Goal: Task Accomplishment & Management: Manage account settings

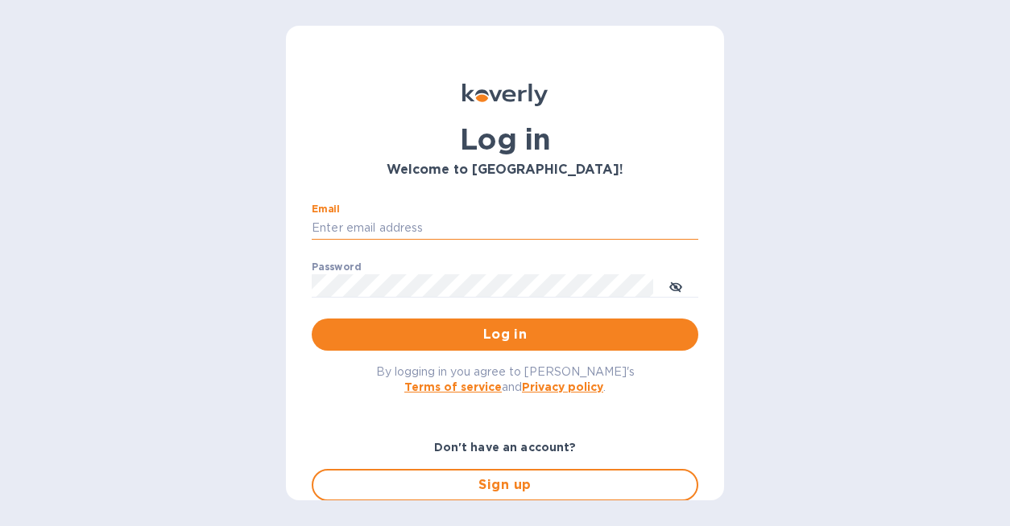
click at [481, 229] on input "Email" at bounding box center [505, 229] width 386 height 24
type input "[EMAIL_ADDRESS][DOMAIN_NAME]"
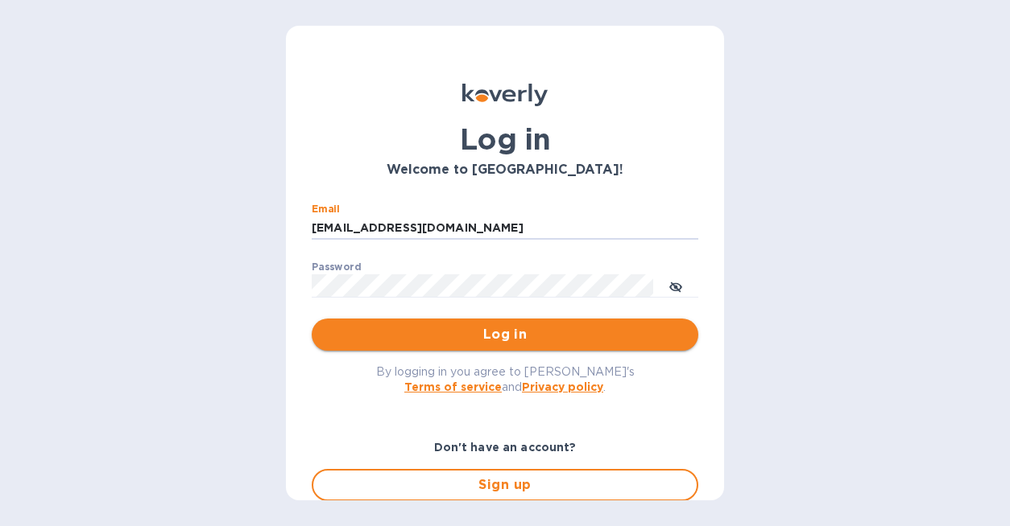
click at [508, 334] on span "Log in" at bounding box center [504, 334] width 361 height 19
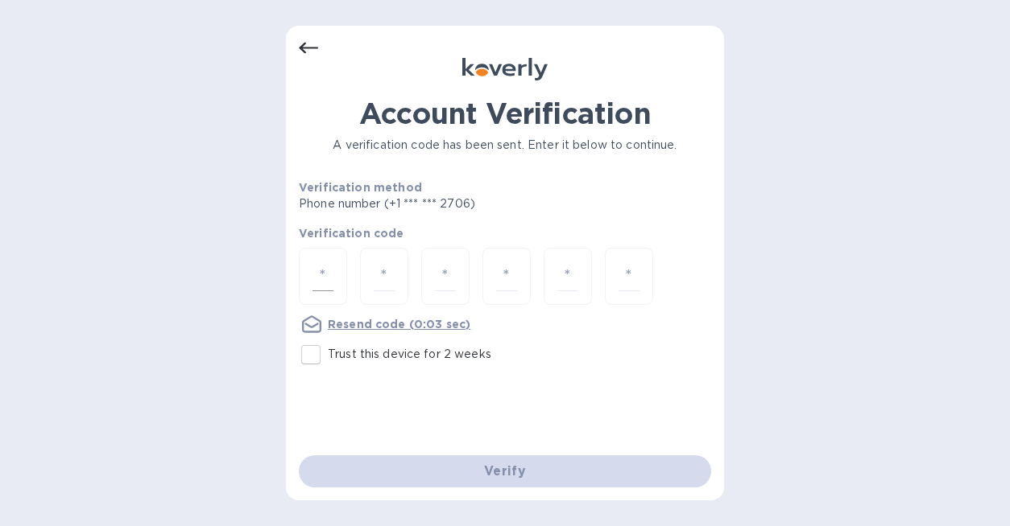
click at [308, 282] on div at bounding box center [323, 276] width 48 height 57
type input "1"
type input "9"
type input "5"
type input "9"
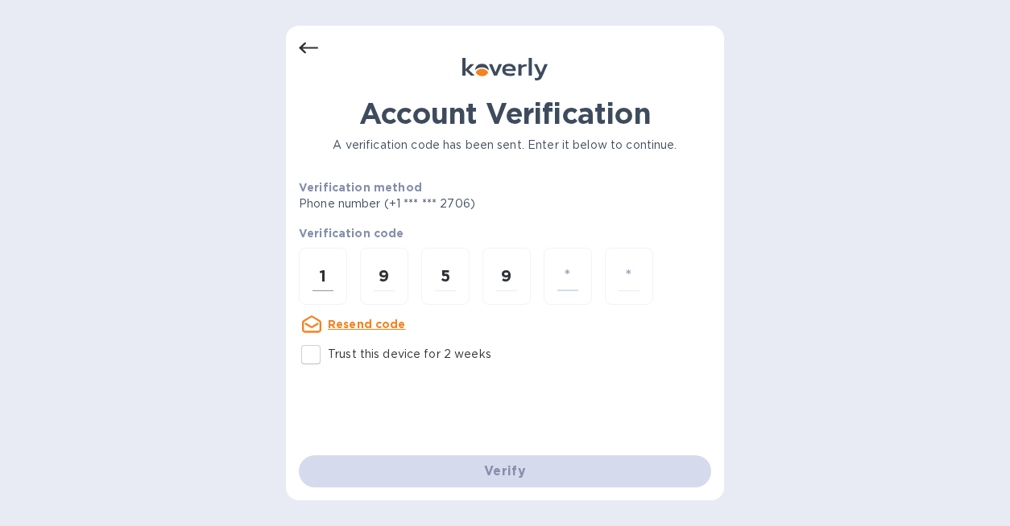
type input "9"
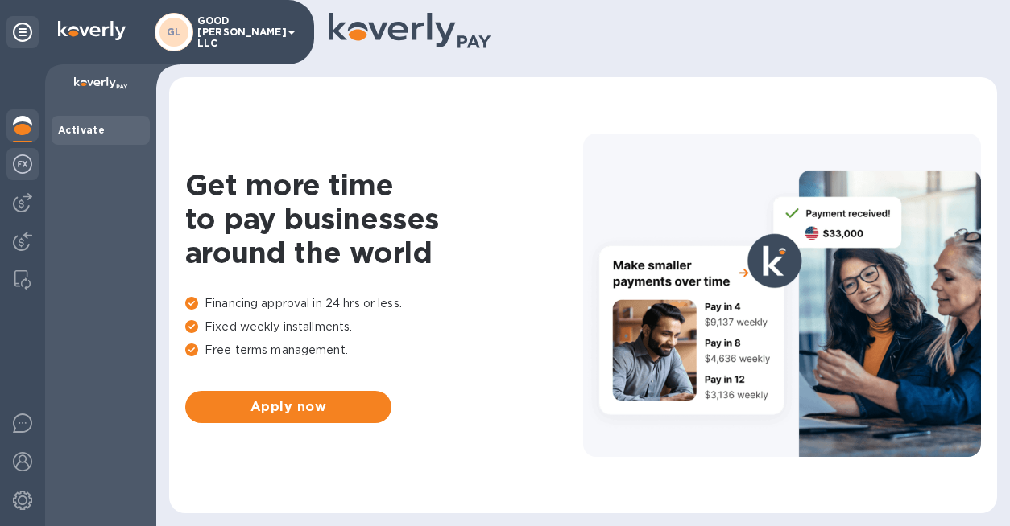
click at [24, 167] on img at bounding box center [22, 164] width 19 height 19
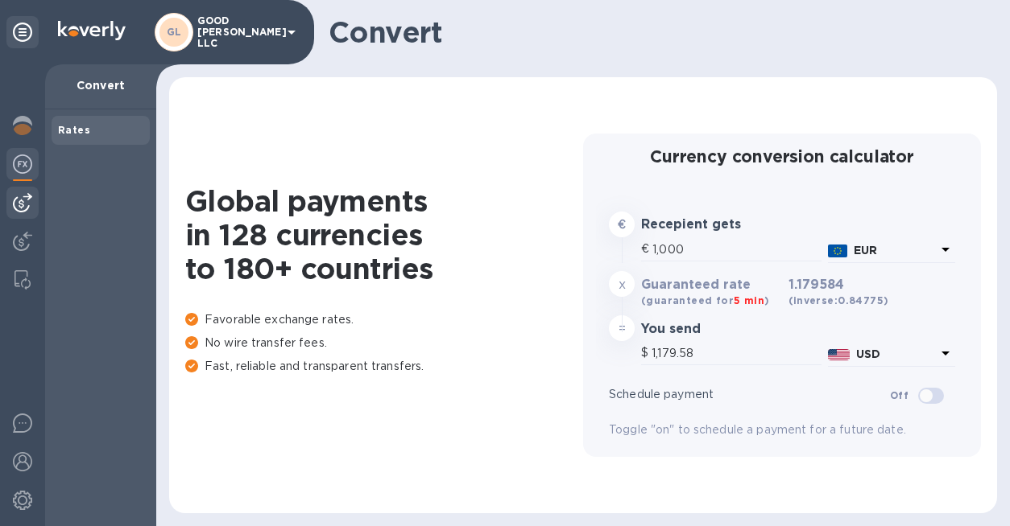
click at [25, 202] on img at bounding box center [22, 202] width 19 height 19
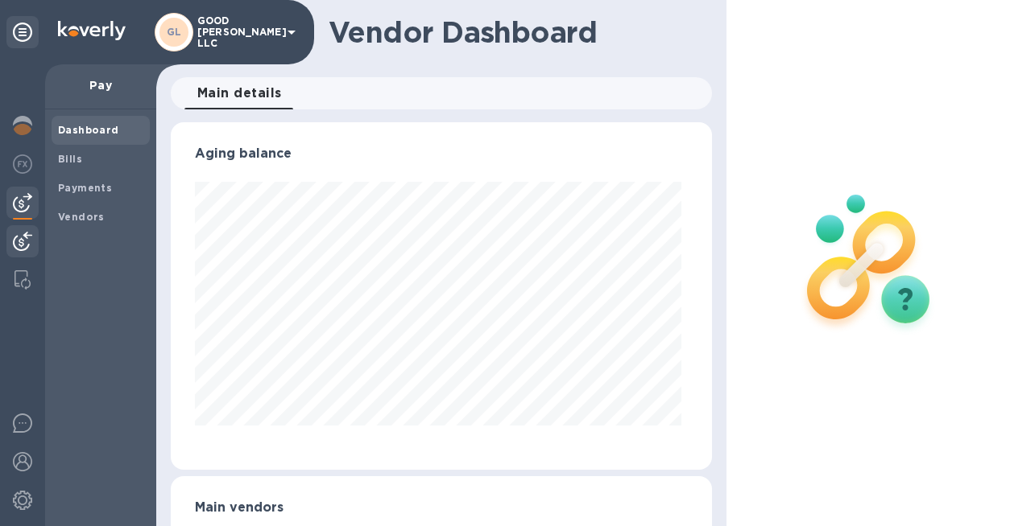
scroll to position [348, 535]
click at [27, 241] on img at bounding box center [22, 241] width 19 height 19
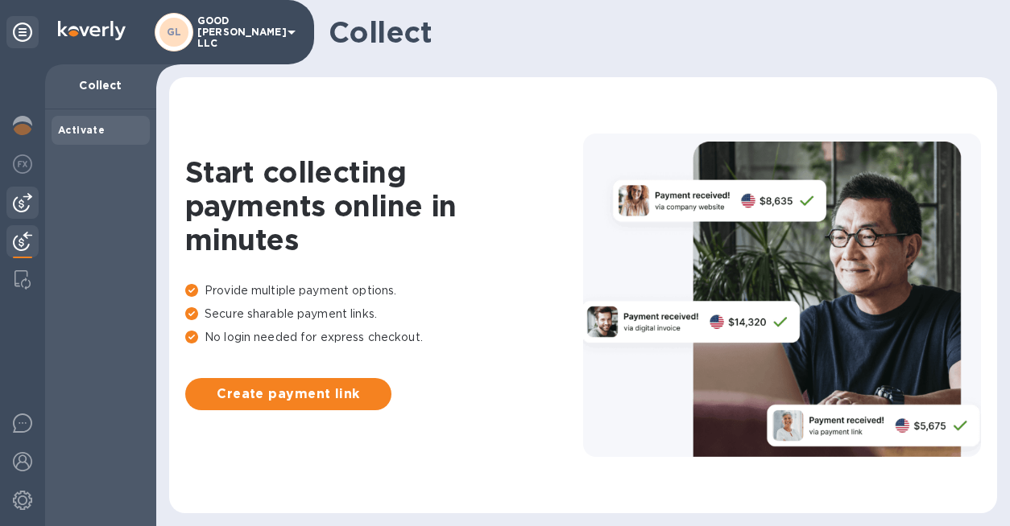
click at [23, 212] on img at bounding box center [22, 202] width 19 height 19
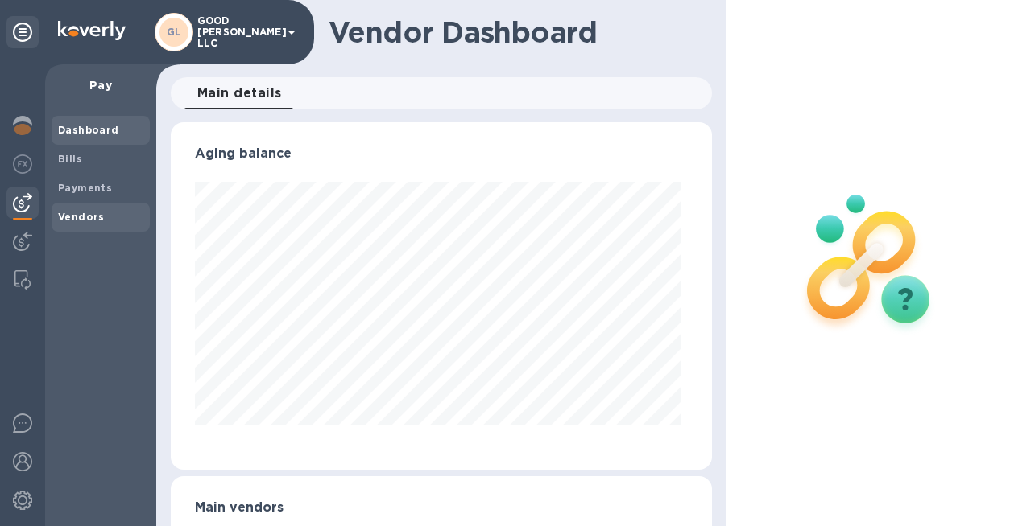
scroll to position [348, 535]
click at [94, 217] on b "Vendors" at bounding box center [81, 217] width 47 height 12
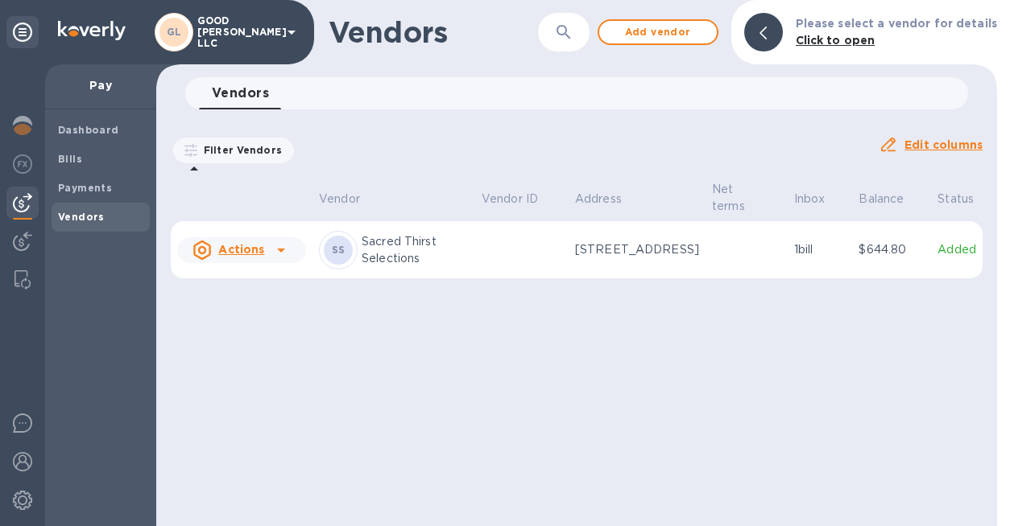
click at [930, 263] on td "$644.80" at bounding box center [891, 250] width 79 height 58
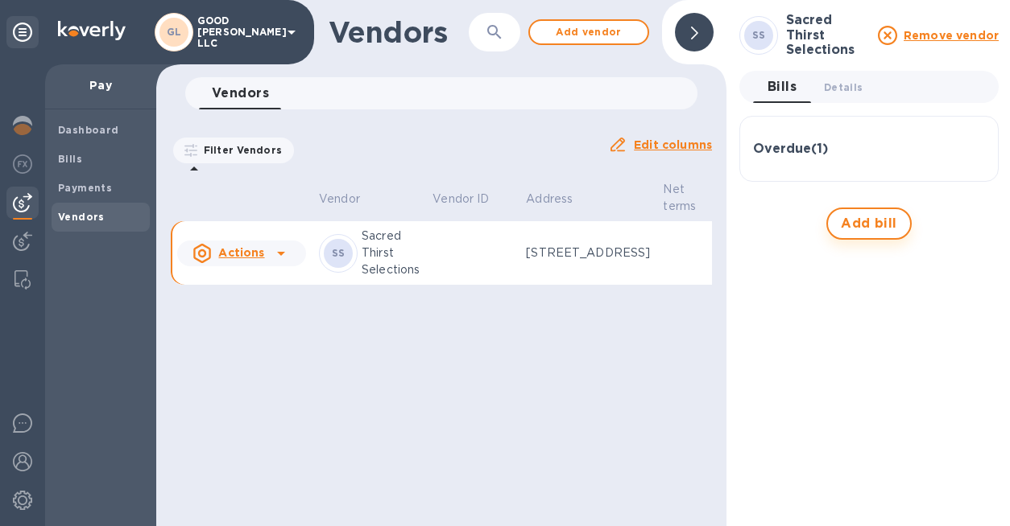
click at [865, 229] on span "Add bill" at bounding box center [868, 223] width 56 height 19
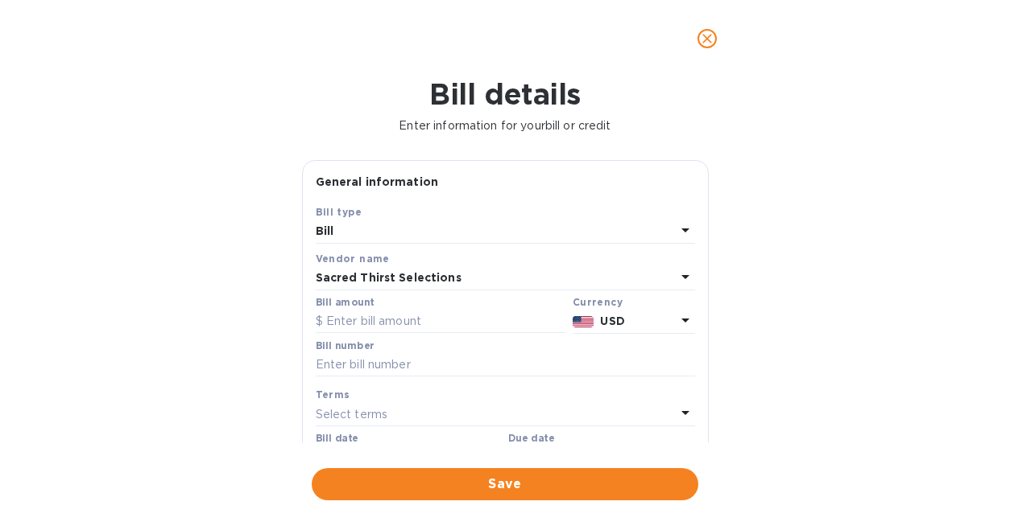
click at [703, 38] on icon "close" at bounding box center [707, 39] width 16 height 16
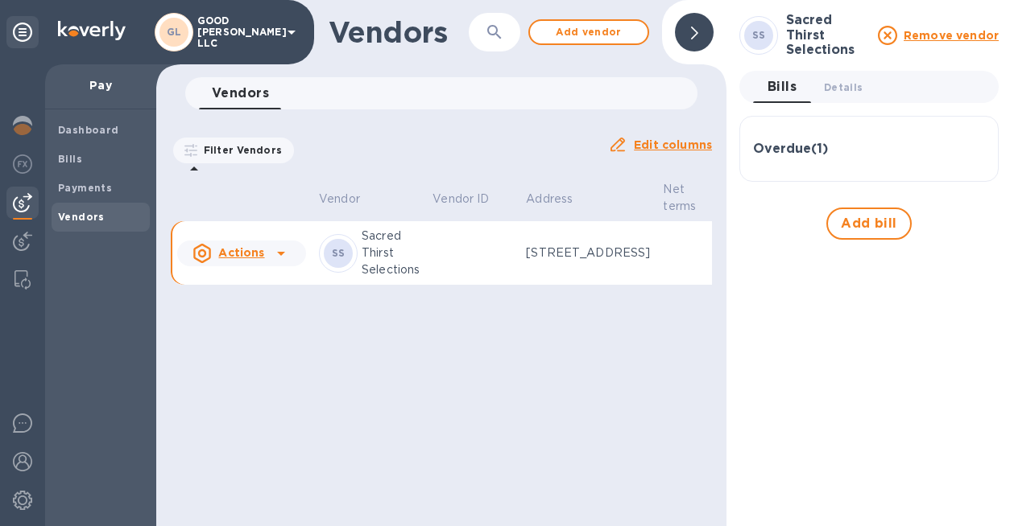
click at [819, 151] on h3 "Overdue ( 1 )" at bounding box center [790, 149] width 75 height 15
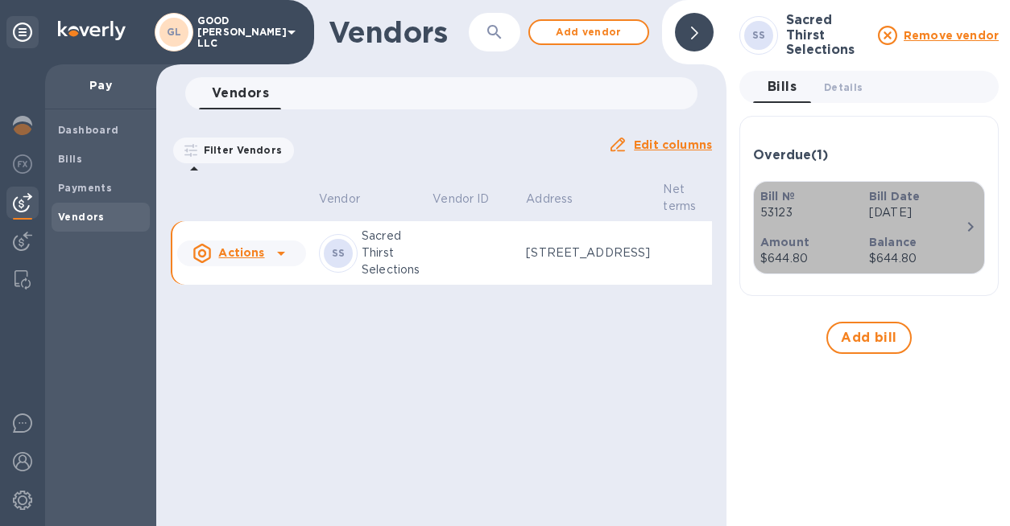
click at [969, 221] on icon "button" at bounding box center [969, 226] width 19 height 19
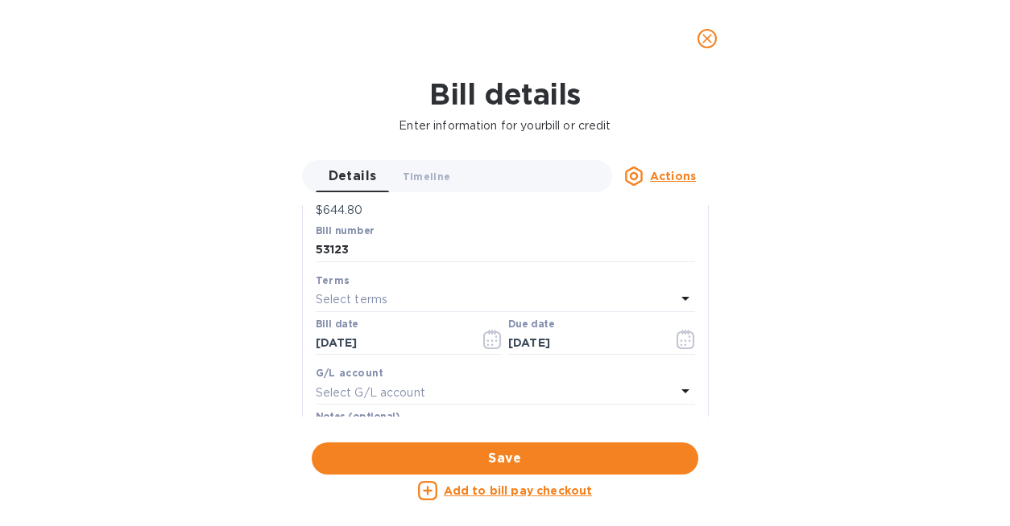
scroll to position [297, 0]
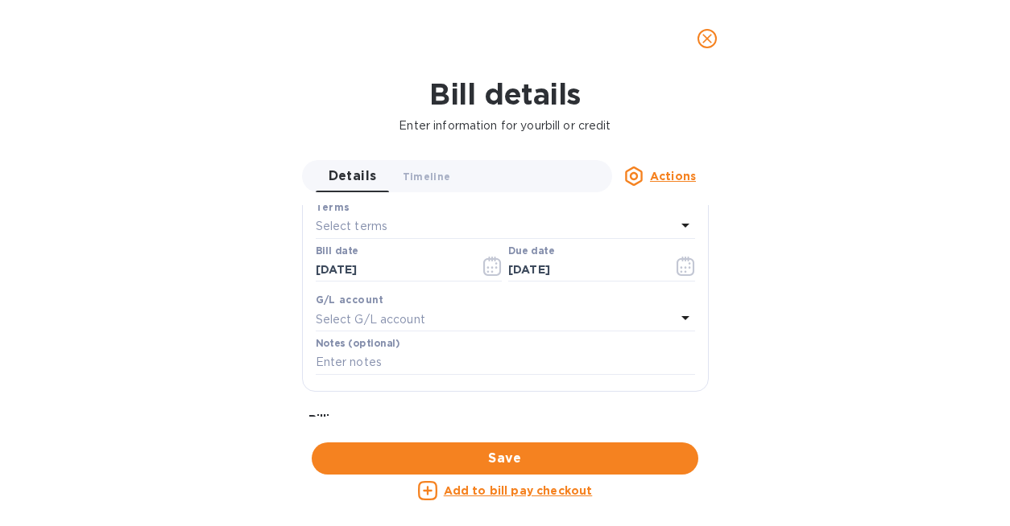
click at [524, 320] on div "Select G/L account" at bounding box center [496, 319] width 360 height 23
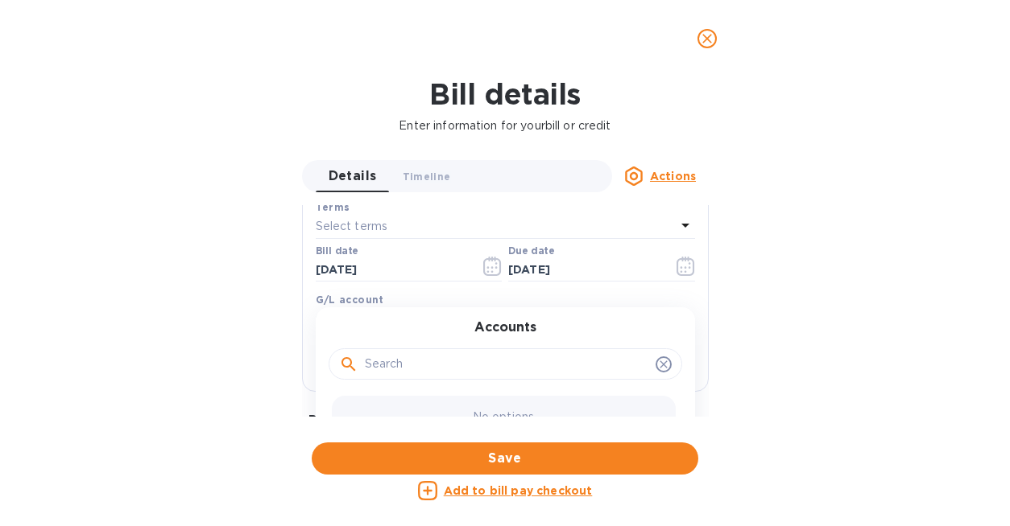
click at [932, 286] on div "Bill details Enter information for your bill or credit Details 0 Timeline 0 Act…" at bounding box center [505, 301] width 1010 height 449
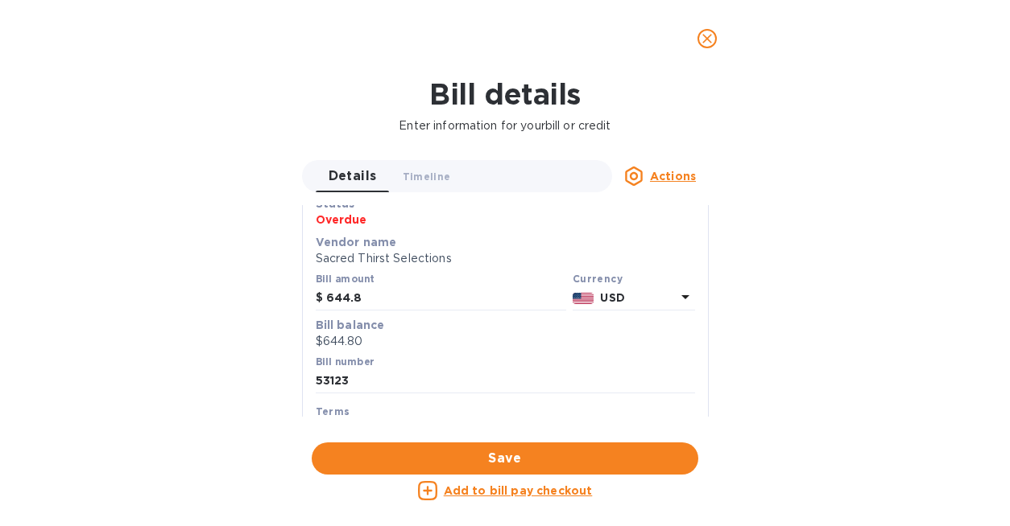
scroll to position [0, 0]
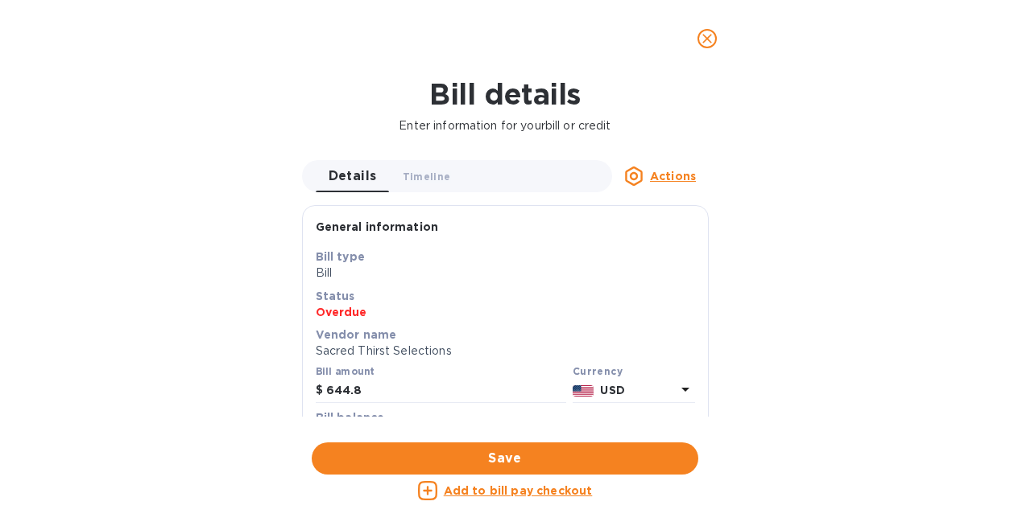
click at [527, 493] on u "Add to bill pay checkout" at bounding box center [518, 491] width 149 height 13
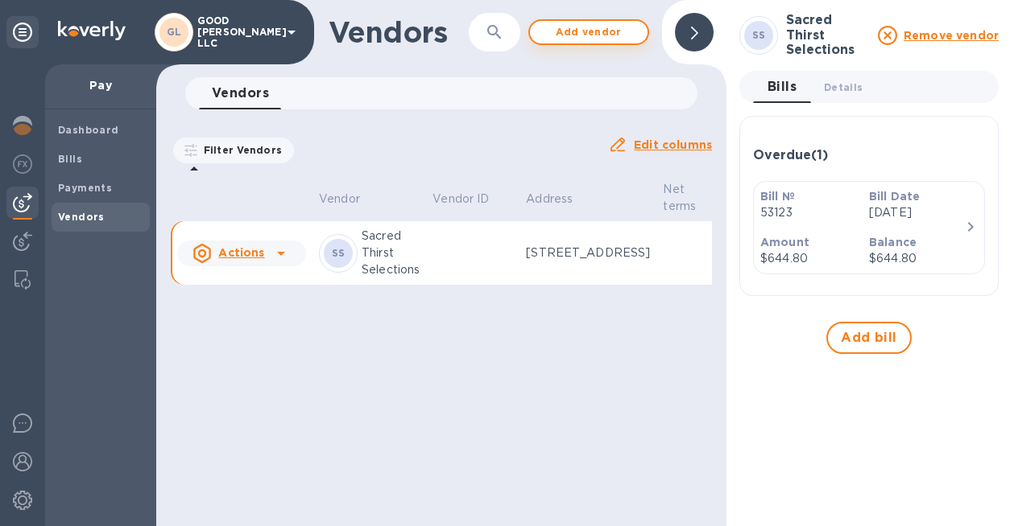
click at [695, 34] on icon at bounding box center [694, 33] width 7 height 13
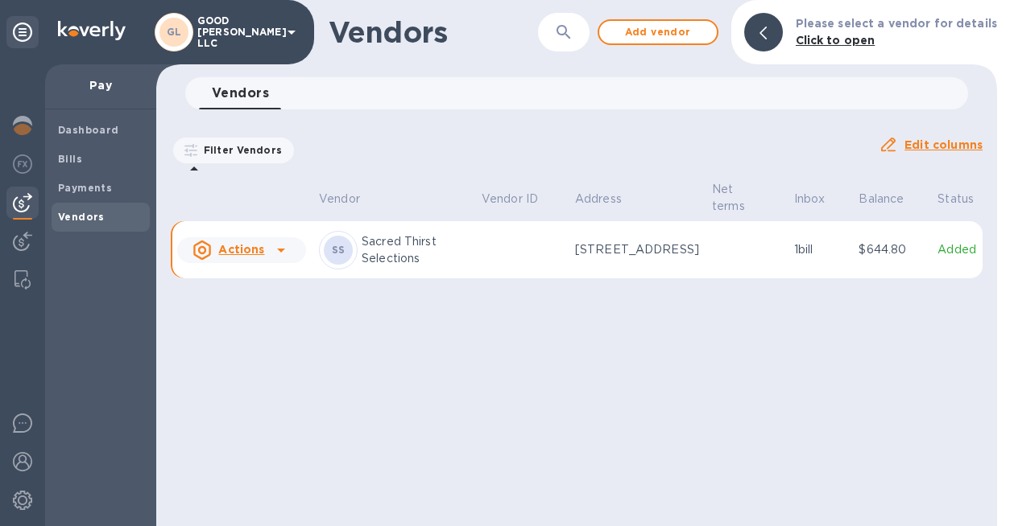
click at [269, 258] on div at bounding box center [281, 250] width 26 height 26
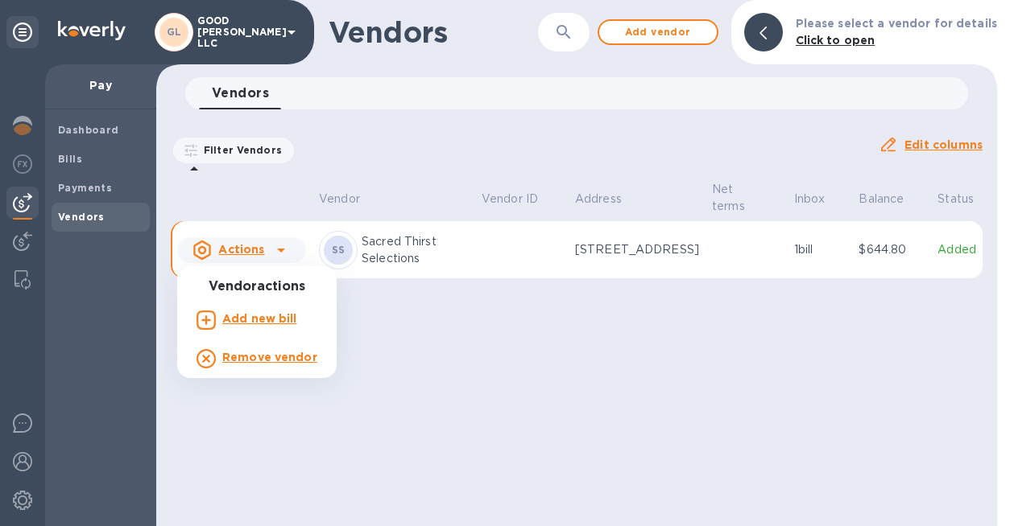
click at [270, 258] on div at bounding box center [505, 263] width 1010 height 526
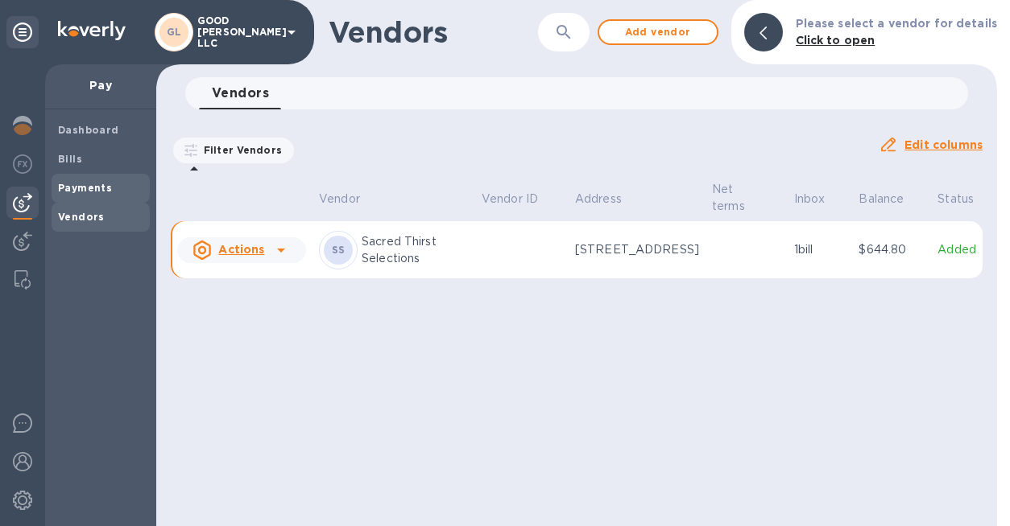
click at [90, 185] on b "Payments" at bounding box center [85, 188] width 54 height 12
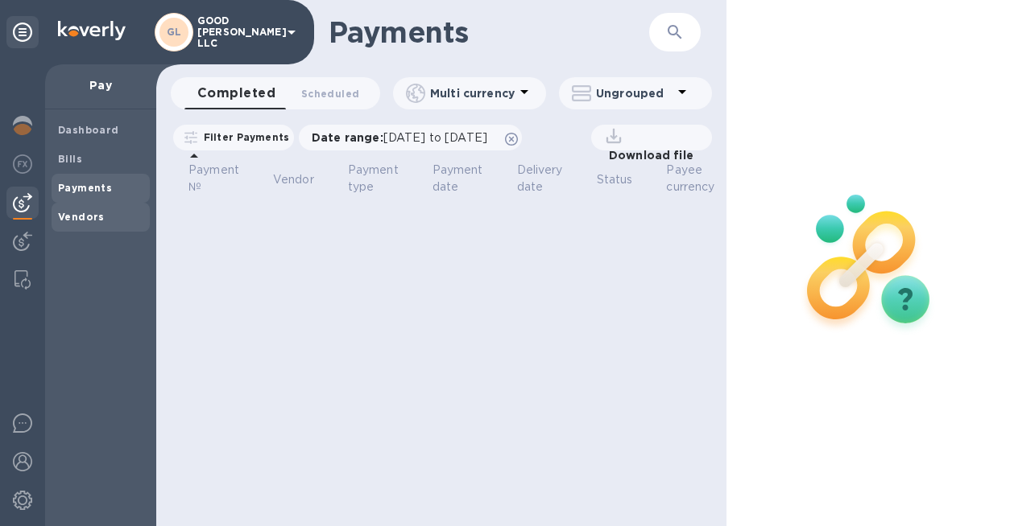
click at [89, 207] on div "Vendors" at bounding box center [101, 217] width 98 height 29
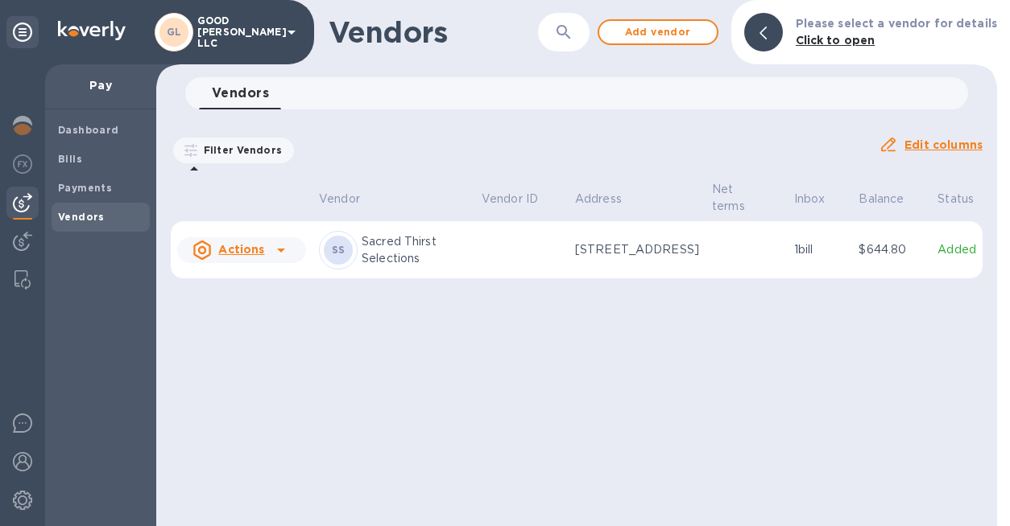
click at [737, 259] on td at bounding box center [746, 250] width 82 height 58
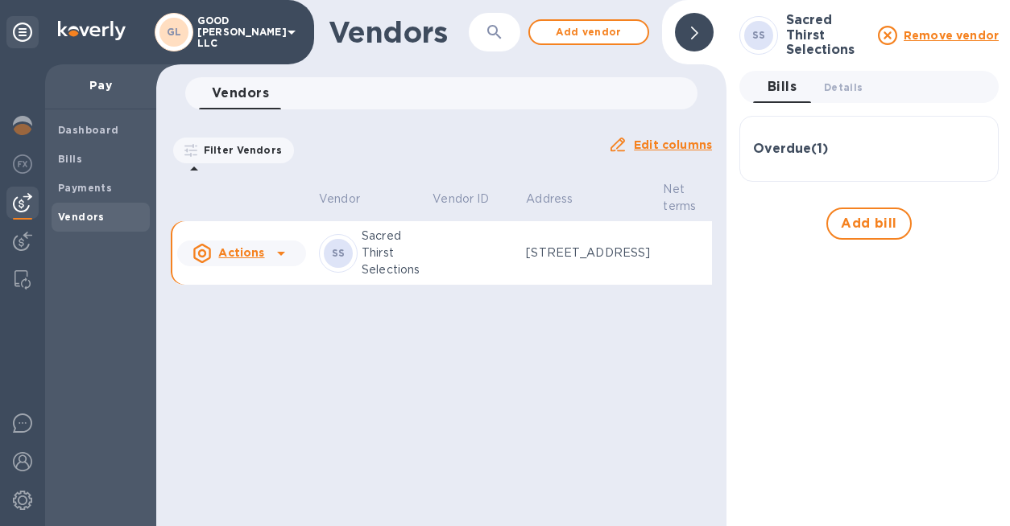
click at [865, 148] on div "Overdue ( 1 )" at bounding box center [869, 149] width 232 height 15
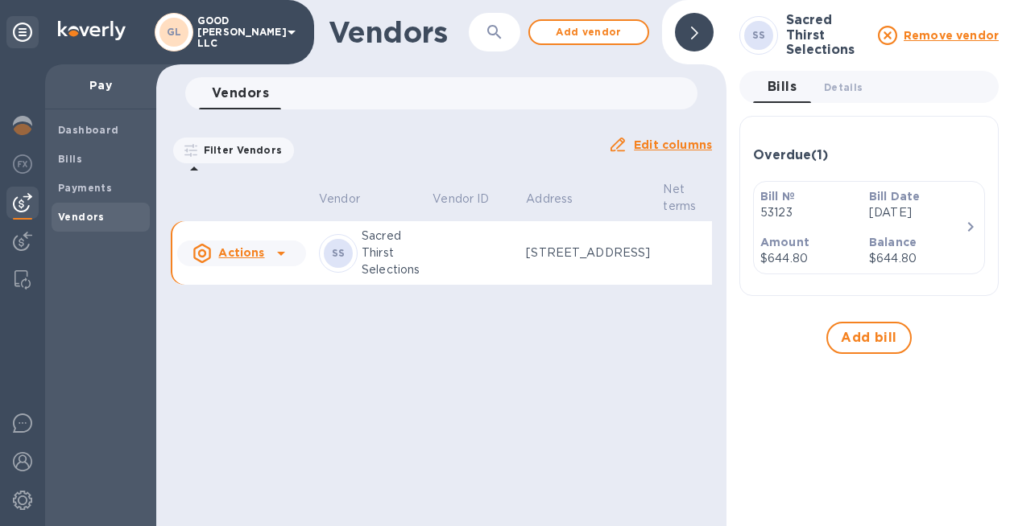
click at [977, 221] on icon "button" at bounding box center [969, 226] width 19 height 19
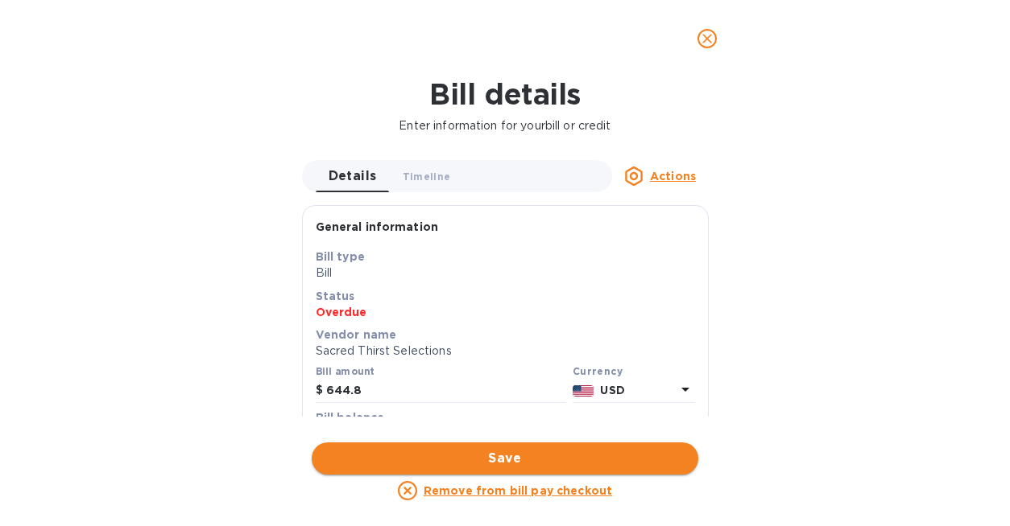
click at [551, 449] on span "Save" at bounding box center [504, 458] width 361 height 19
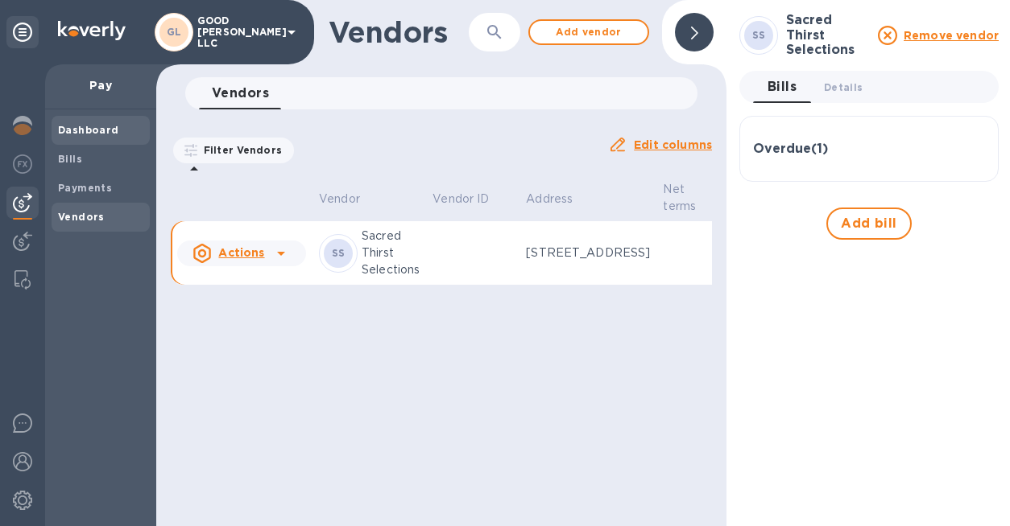
click at [86, 123] on span "Dashboard" at bounding box center [88, 130] width 61 height 16
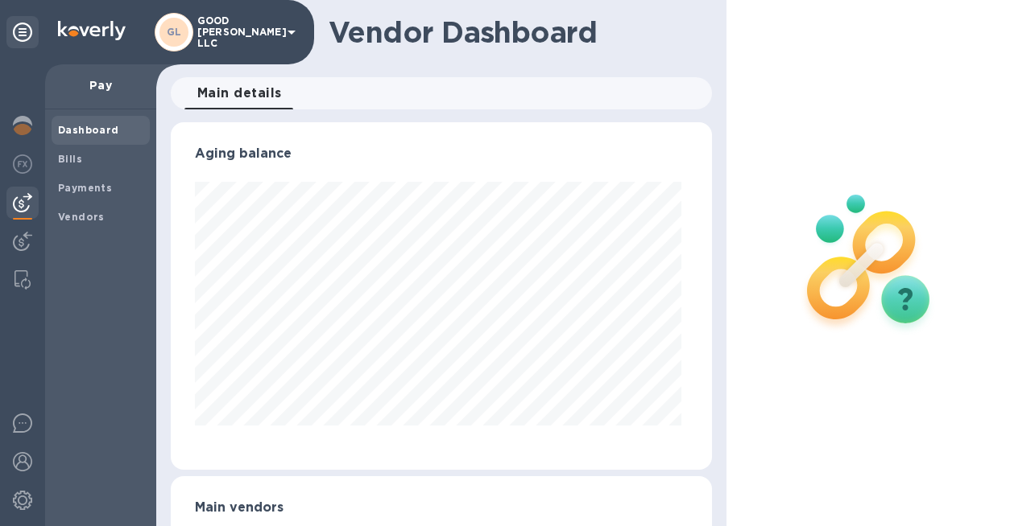
scroll to position [96, 0]
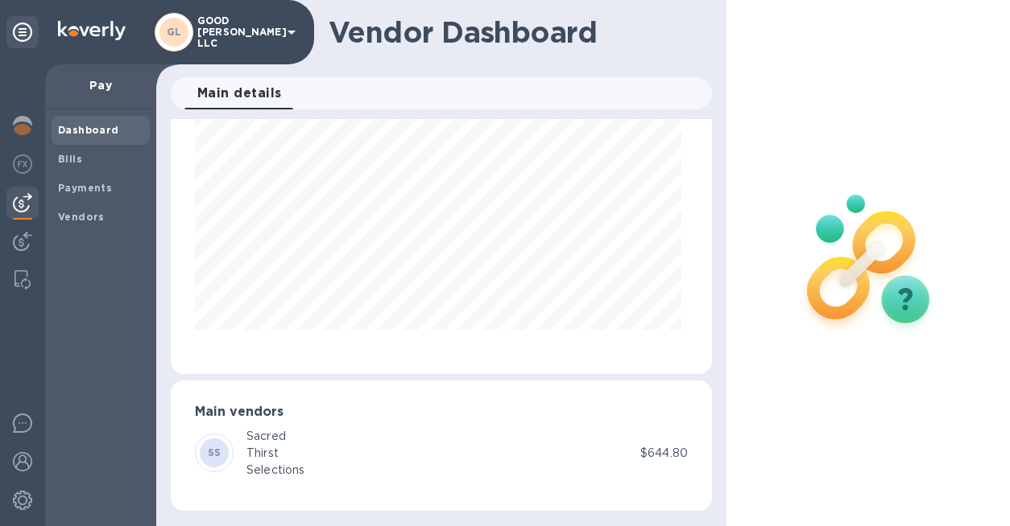
click at [368, 462] on div "SS Sacred Thirst Selections" at bounding box center [417, 453] width 445 height 51
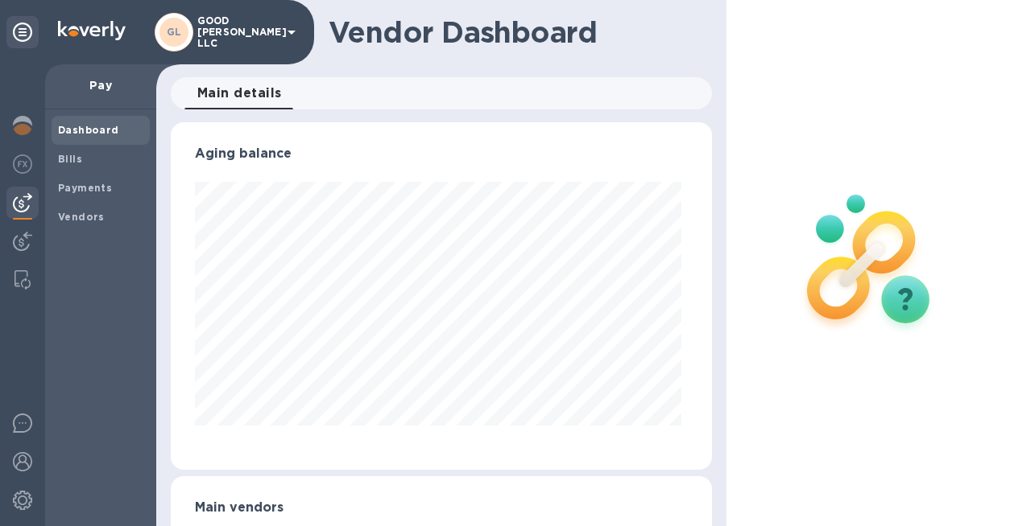
click at [99, 81] on p "Pay" at bounding box center [100, 85] width 85 height 16
click at [101, 87] on p "Pay" at bounding box center [100, 85] width 85 height 16
click at [84, 160] on span "Bills" at bounding box center [100, 159] width 85 height 16
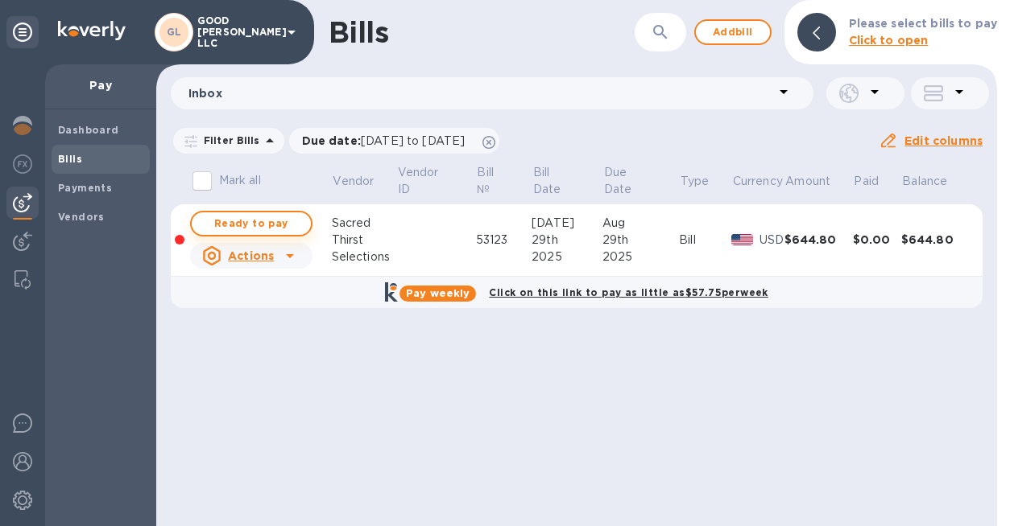
click at [270, 224] on span "Ready to pay" at bounding box center [250, 223] width 93 height 19
checkbox input "true"
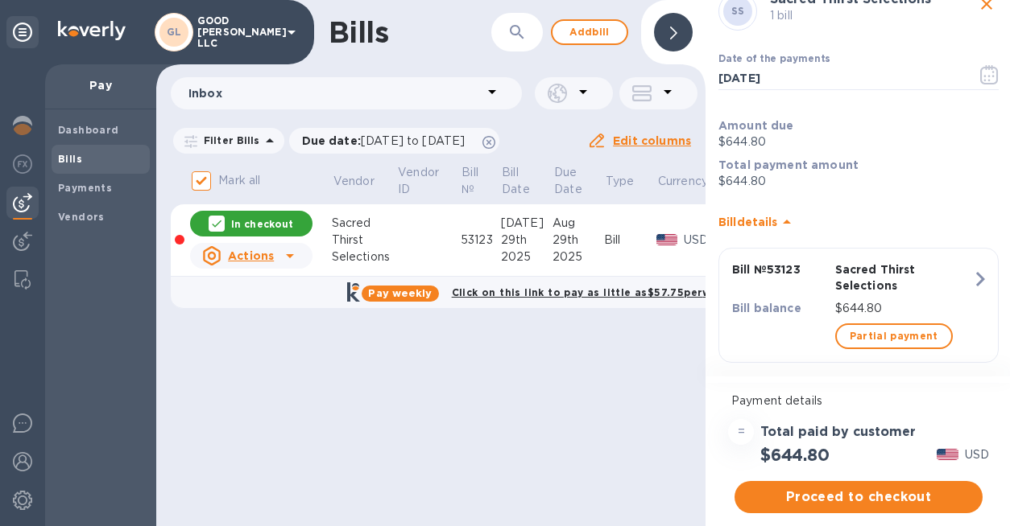
scroll to position [68, 0]
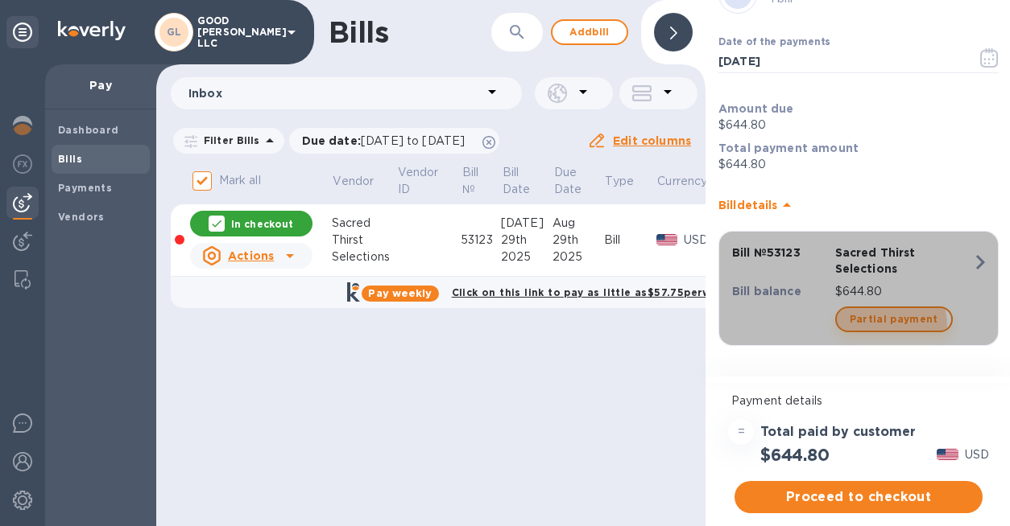
click at [869, 326] on span "Partial payment" at bounding box center [893, 319] width 89 height 19
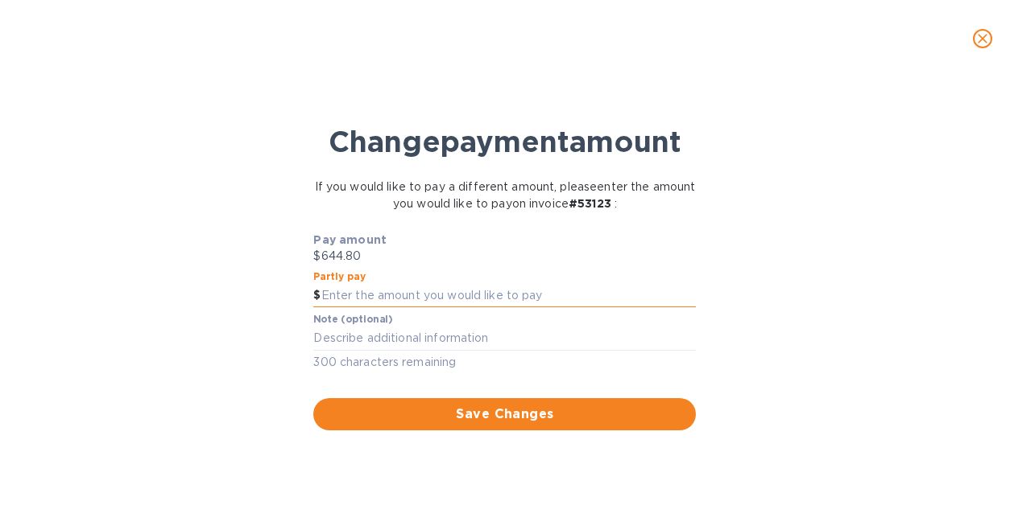
click at [545, 297] on input "text" at bounding box center [508, 296] width 375 height 24
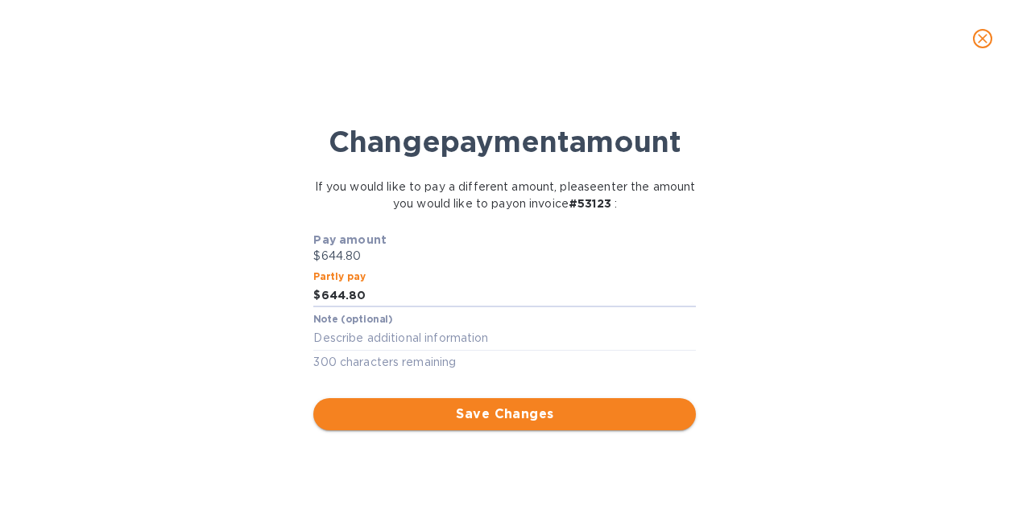
type input "644.80"
click at [587, 399] on button "Save Changes" at bounding box center [504, 414] width 382 height 32
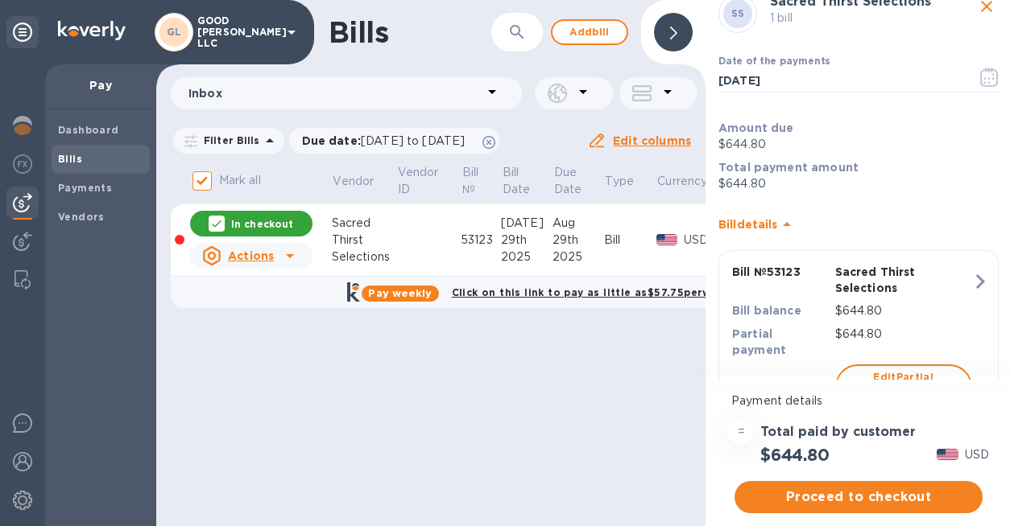
scroll to position [110, 0]
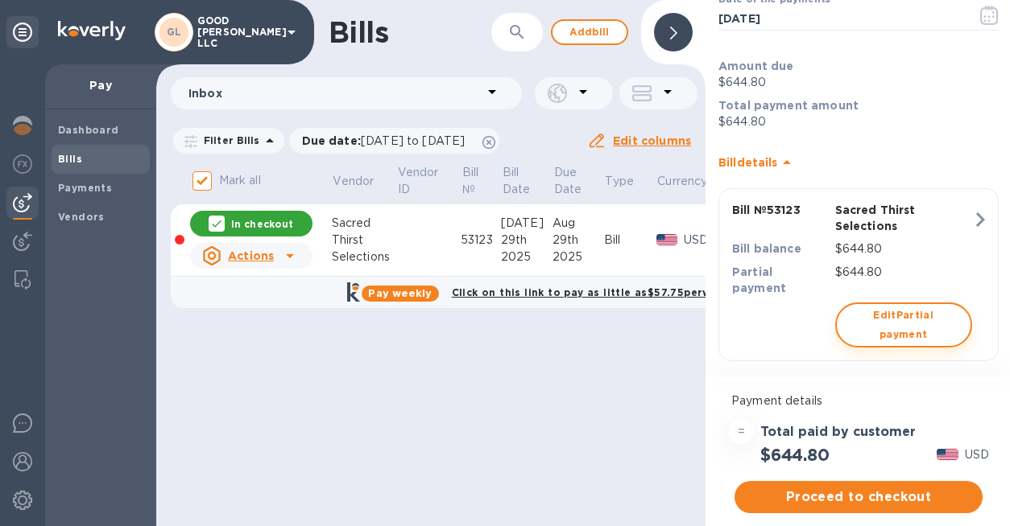
click at [900, 320] on span "Edit Partial payment" at bounding box center [903, 325] width 108 height 39
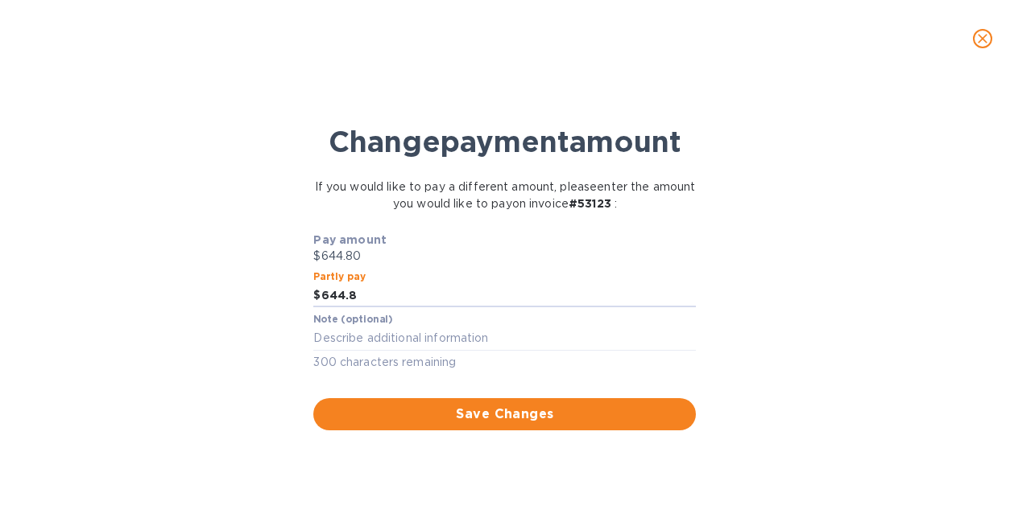
drag, startPoint x: 423, startPoint y: 294, endPoint x: 233, endPoint y: 268, distance: 192.5
click at [242, 273] on div "Change payment amount If you would like to pay a different amount, please enter…" at bounding box center [505, 307] width 984 height 439
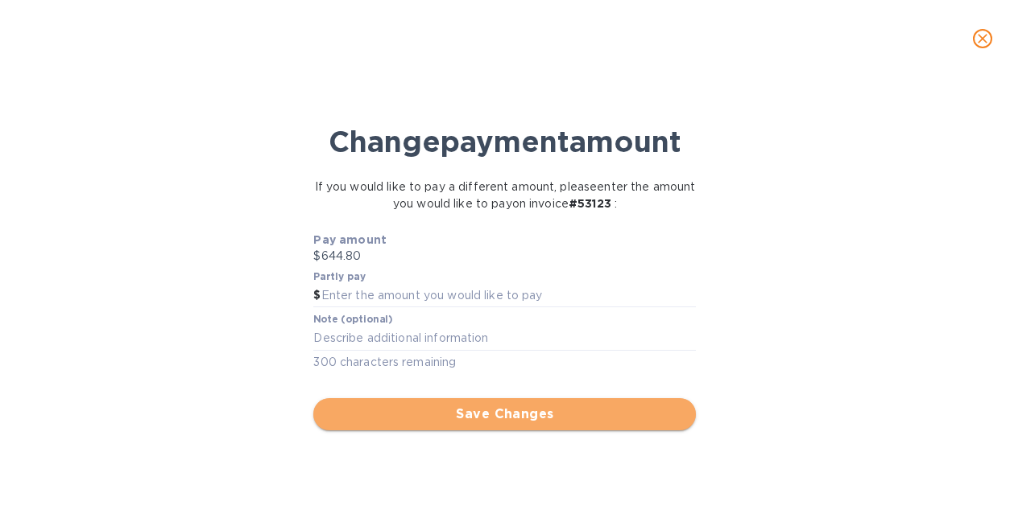
click at [605, 399] on button "Save Changes" at bounding box center [504, 414] width 382 height 32
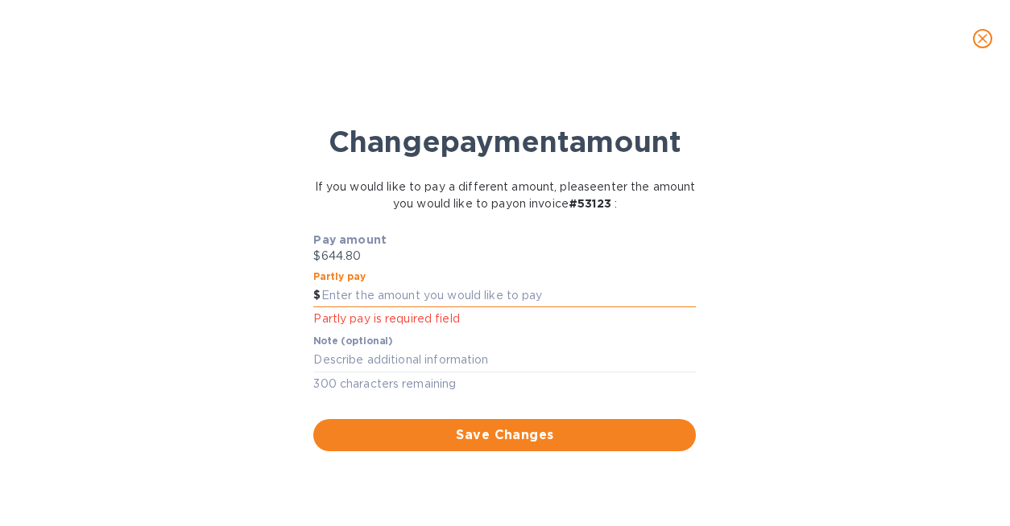
click at [481, 302] on input "text" at bounding box center [508, 296] width 375 height 24
click at [981, 39] on icon "close" at bounding box center [982, 39] width 10 height 10
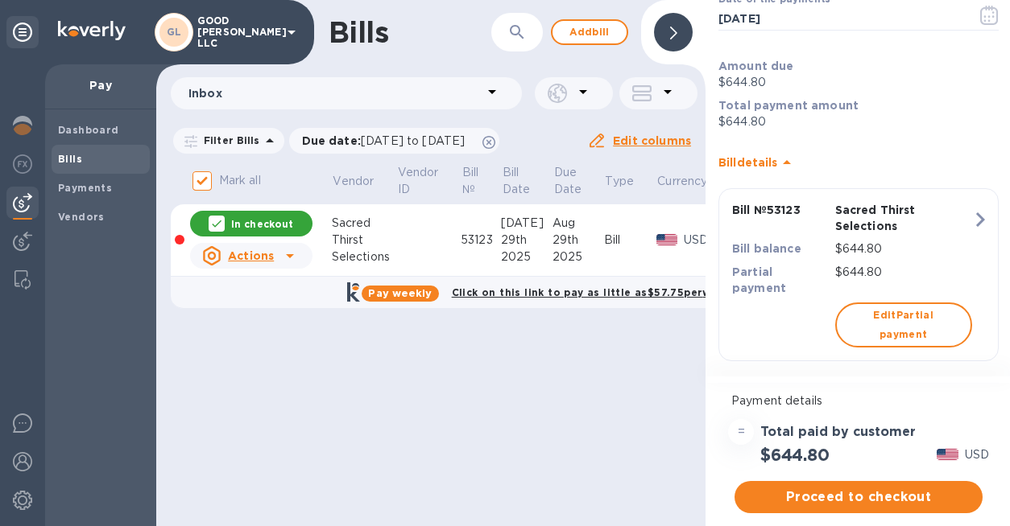
click at [844, 273] on p "$644.80" at bounding box center [903, 272] width 137 height 17
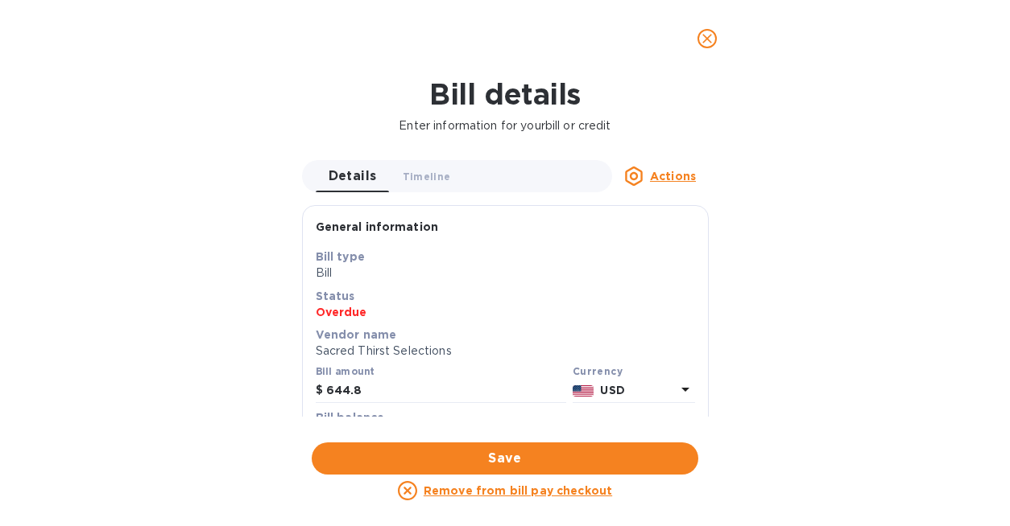
click at [707, 43] on icon "close" at bounding box center [707, 39] width 16 height 16
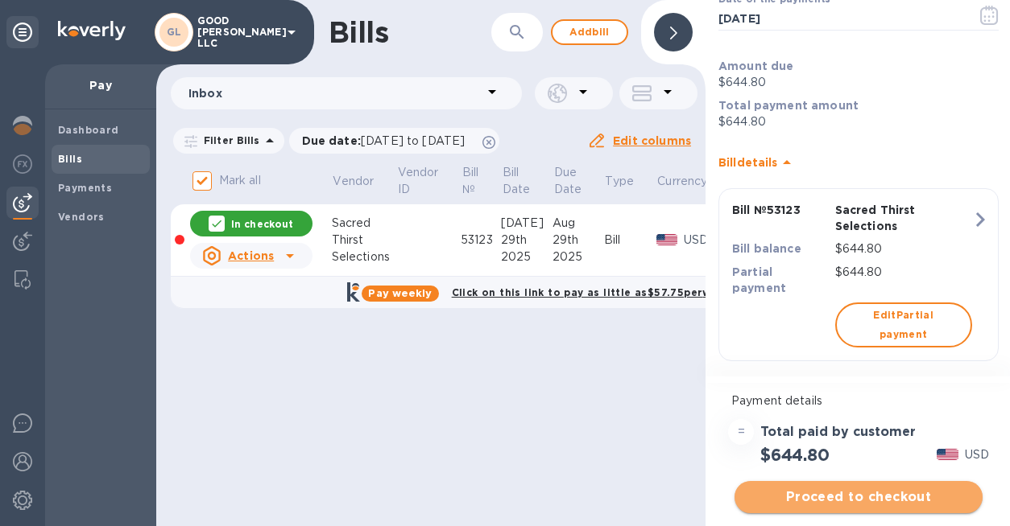
click at [860, 498] on span "Proceed to checkout" at bounding box center [858, 497] width 222 height 19
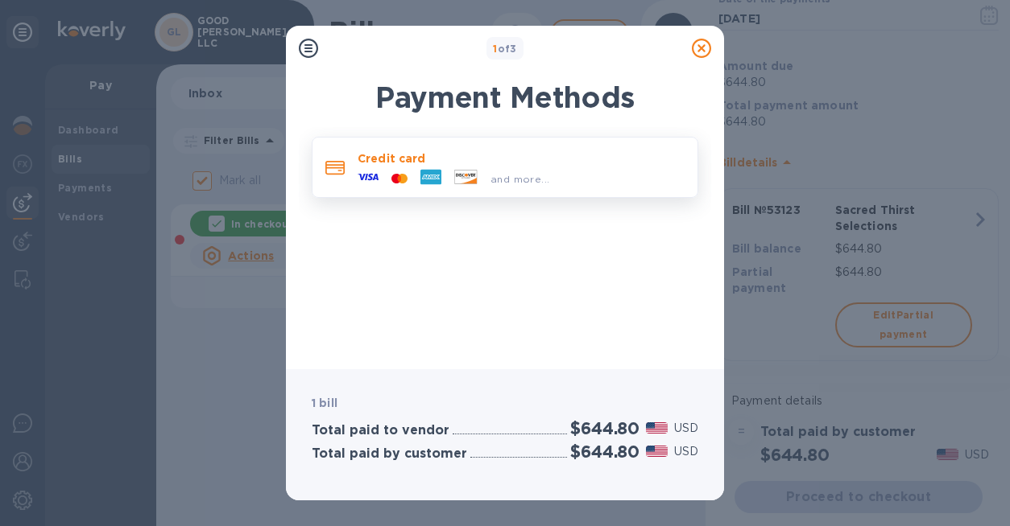
click at [551, 184] on div "and more..." at bounding box center [520, 179] width 72 height 17
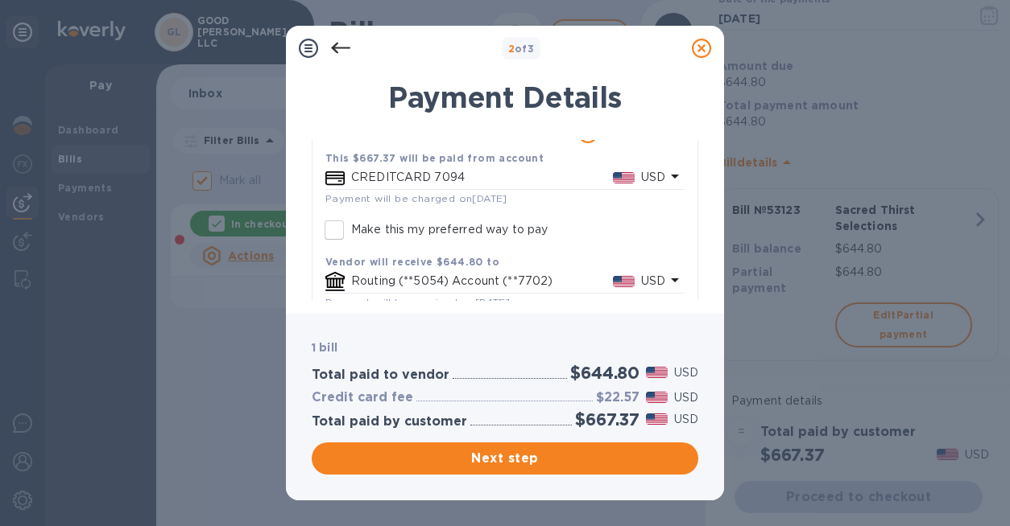
scroll to position [164, 0]
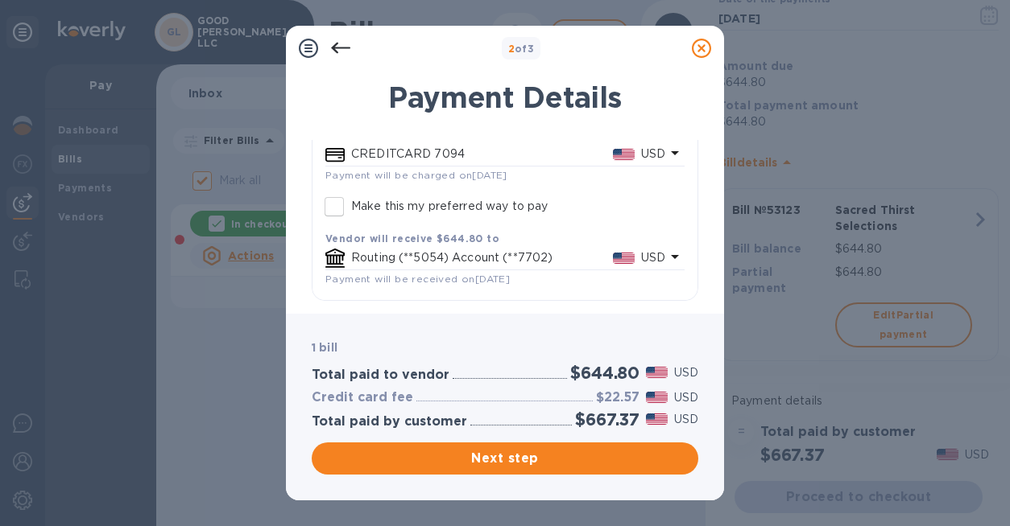
click at [472, 262] on p "Routing (**5054) Account (**7702)" at bounding box center [482, 258] width 262 height 17
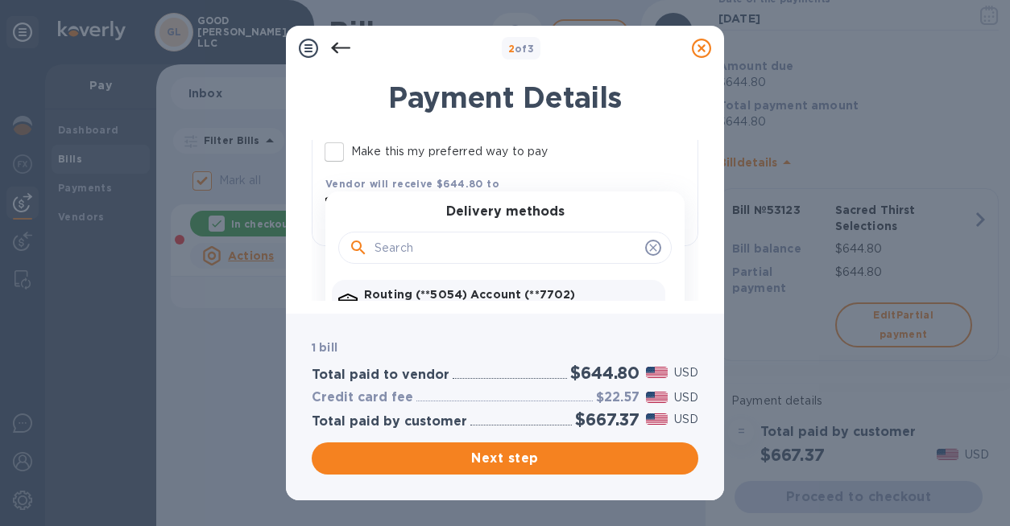
scroll to position [279, 0]
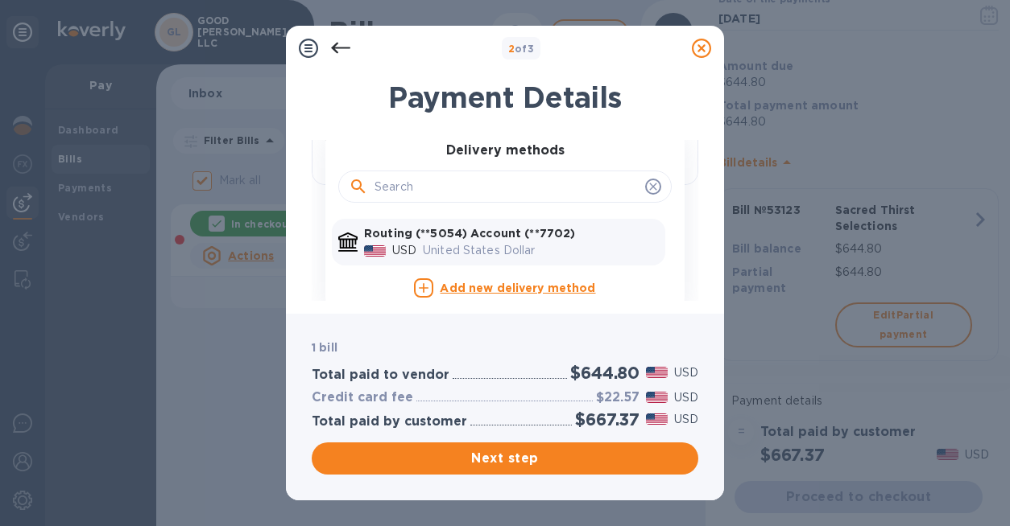
click at [472, 252] on p "United States Dollar" at bounding box center [541, 250] width 236 height 17
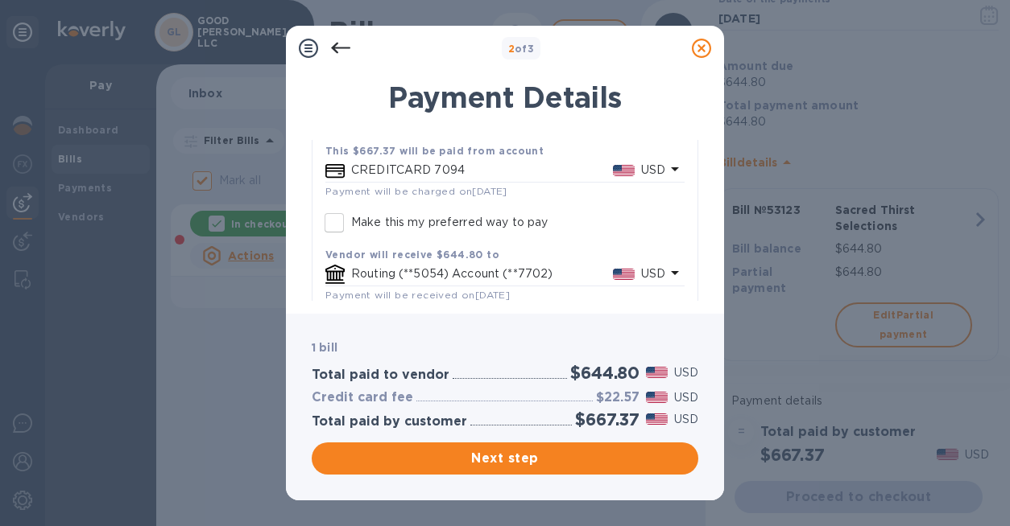
scroll to position [143, 0]
click at [580, 477] on div "Next step" at bounding box center [504, 459] width 393 height 39
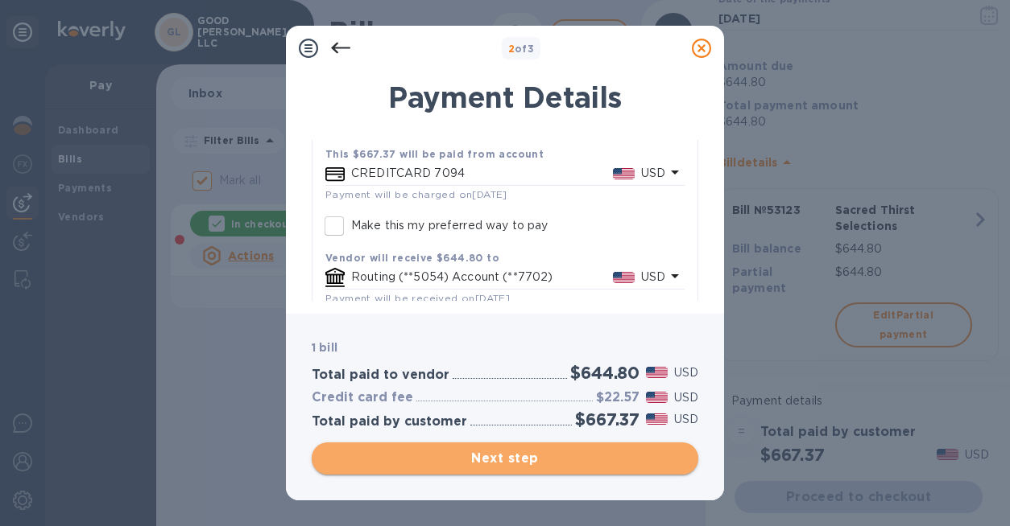
click at [580, 464] on span "Next step" at bounding box center [504, 458] width 361 height 19
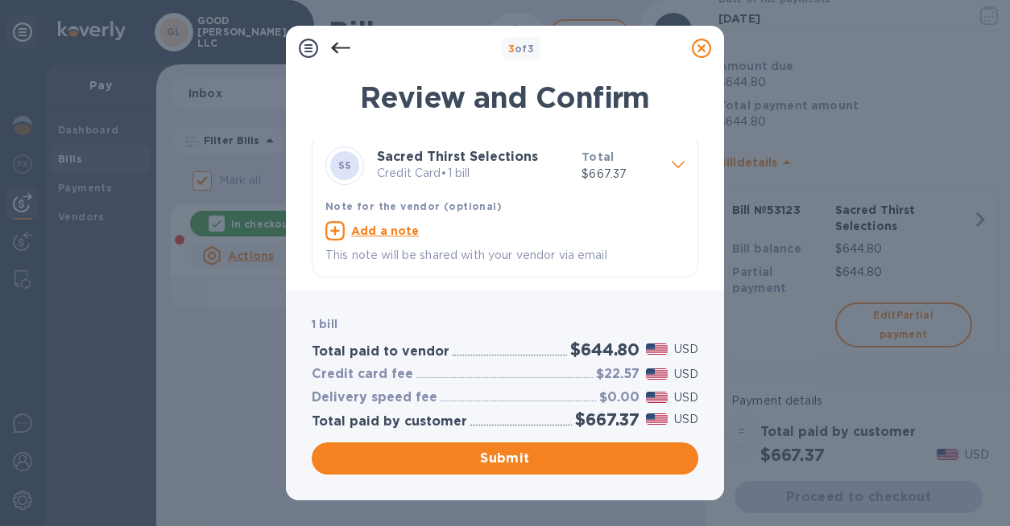
scroll to position [0, 0]
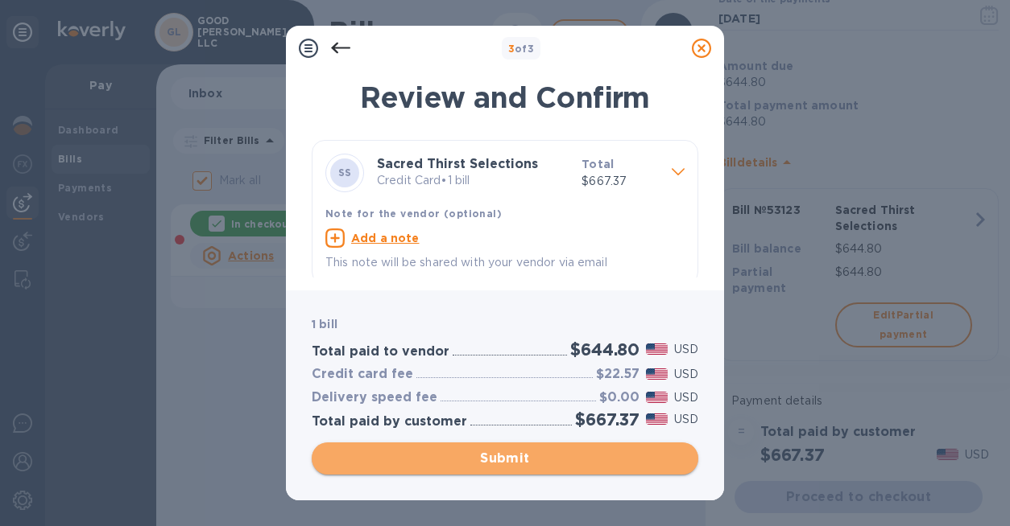
click at [528, 466] on span "Submit" at bounding box center [504, 458] width 361 height 19
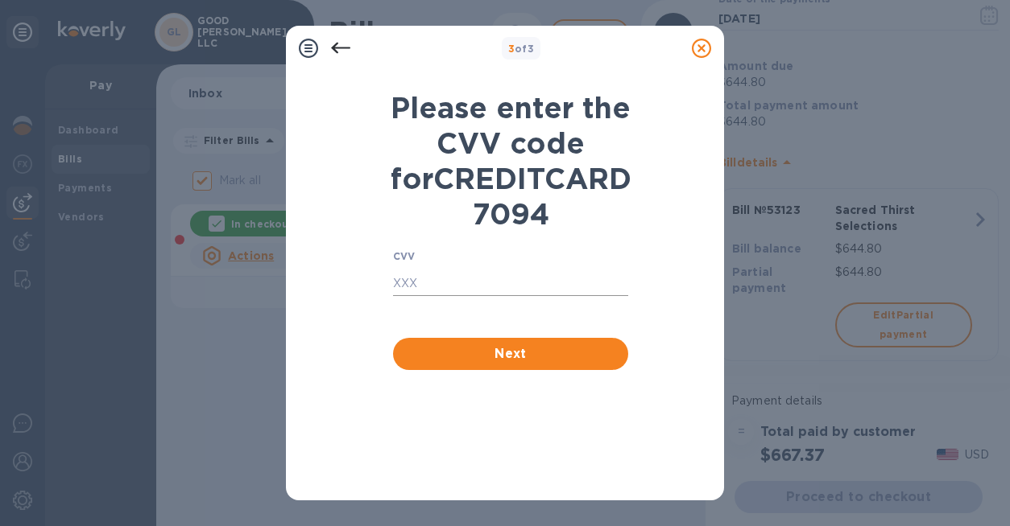
click at [411, 296] on input "text" at bounding box center [510, 284] width 235 height 24
type input "376"
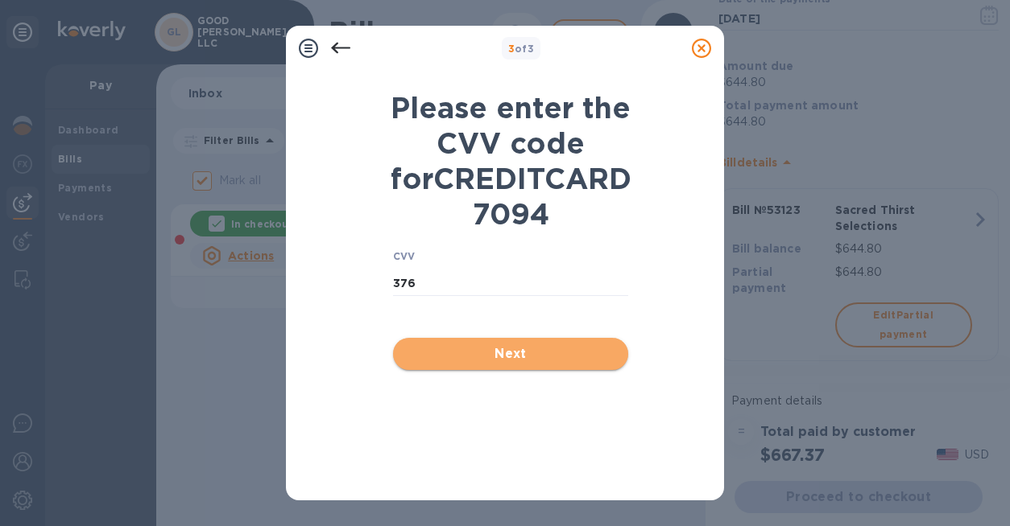
click at [452, 370] on button "Next" at bounding box center [510, 354] width 235 height 32
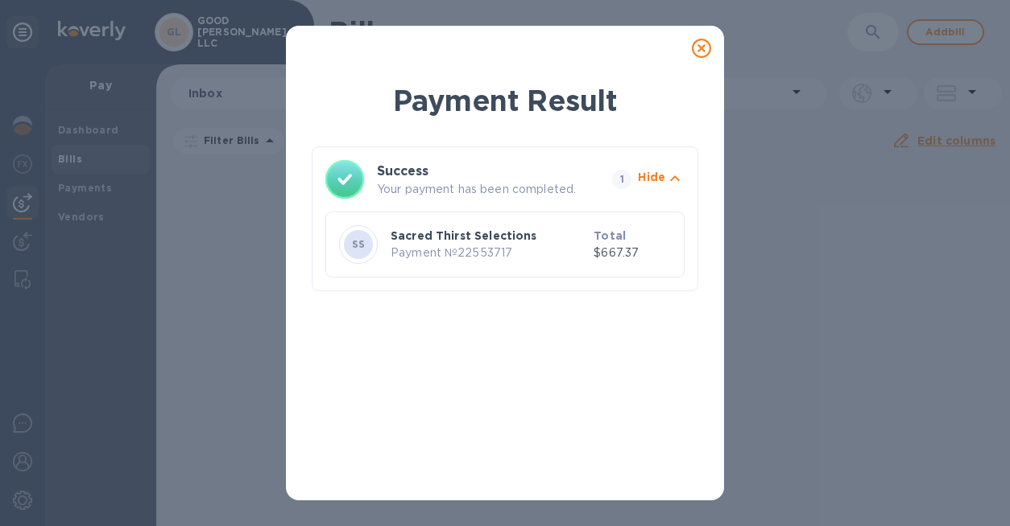
click at [704, 54] on icon at bounding box center [701, 48] width 19 height 19
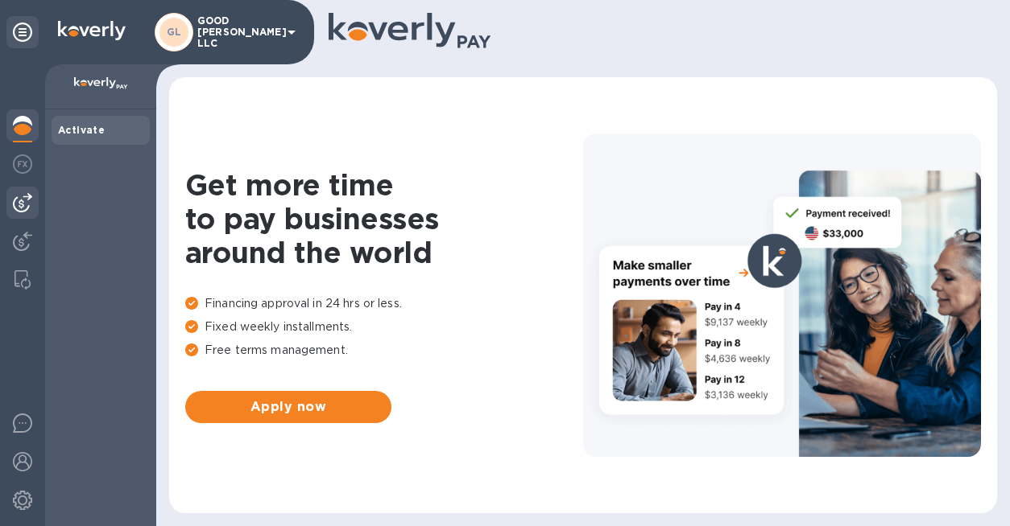
click at [31, 199] on img at bounding box center [22, 202] width 19 height 19
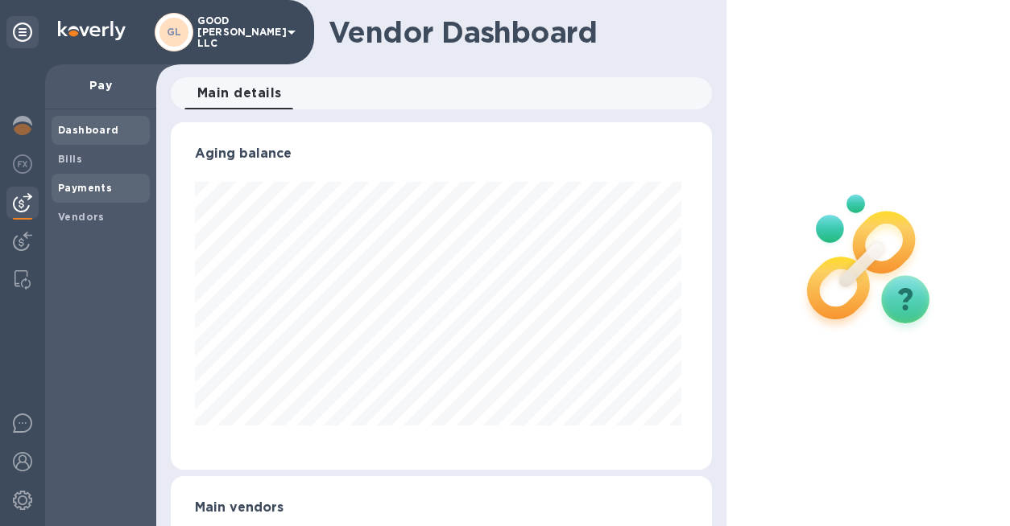
scroll to position [348, 535]
click at [86, 188] on b "Payments" at bounding box center [85, 188] width 54 height 12
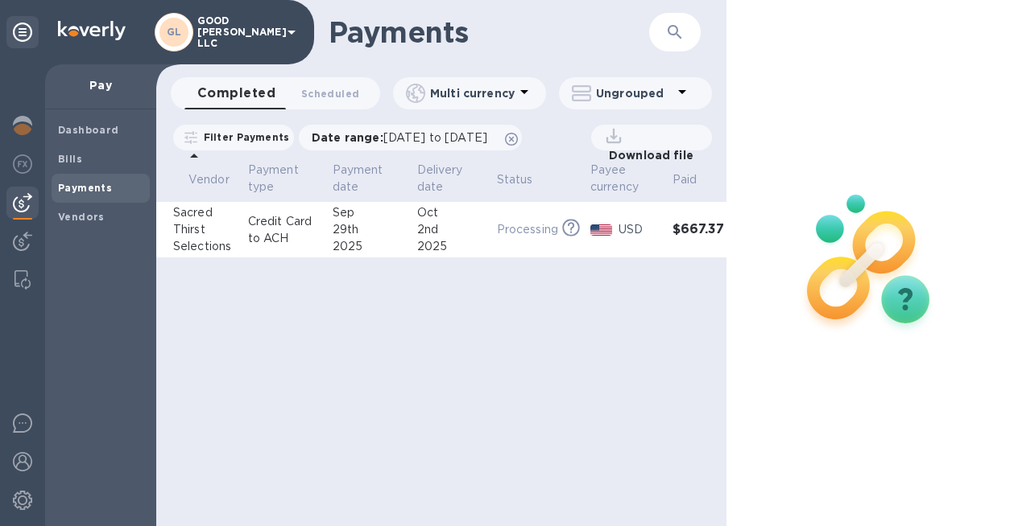
scroll to position [0, 91]
click at [483, 226] on div "2nd" at bounding box center [459, 229] width 67 height 17
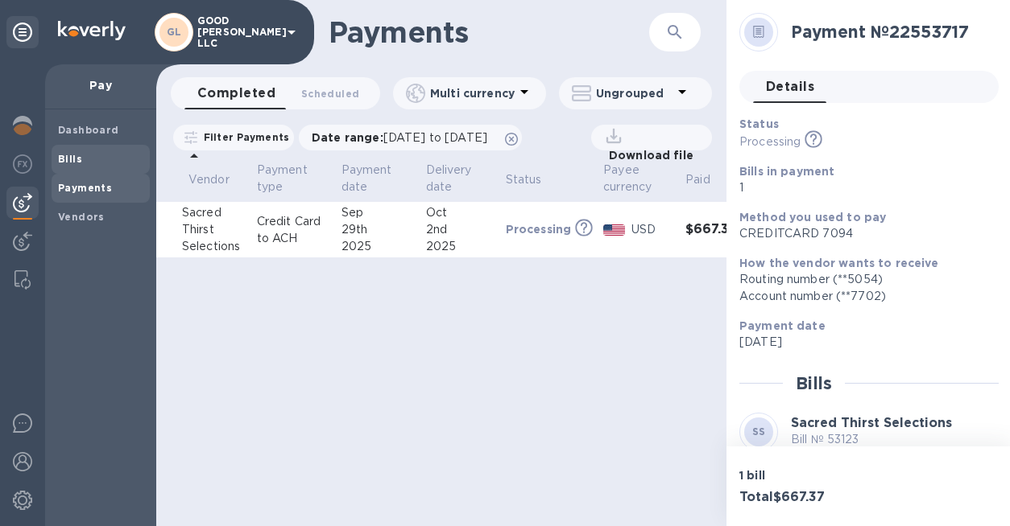
click at [72, 161] on b "Bills" at bounding box center [70, 159] width 24 height 12
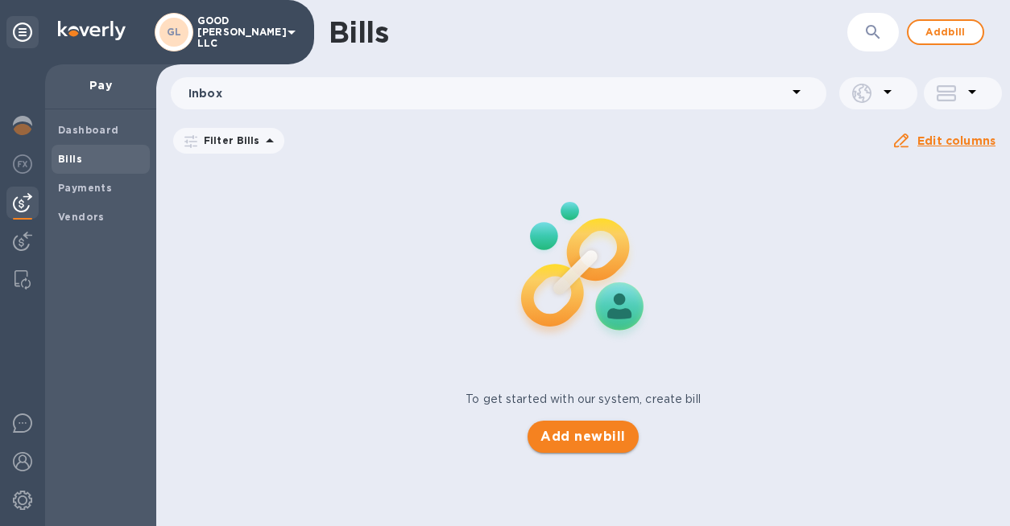
click at [579, 440] on span "Add new bill" at bounding box center [582, 436] width 85 height 19
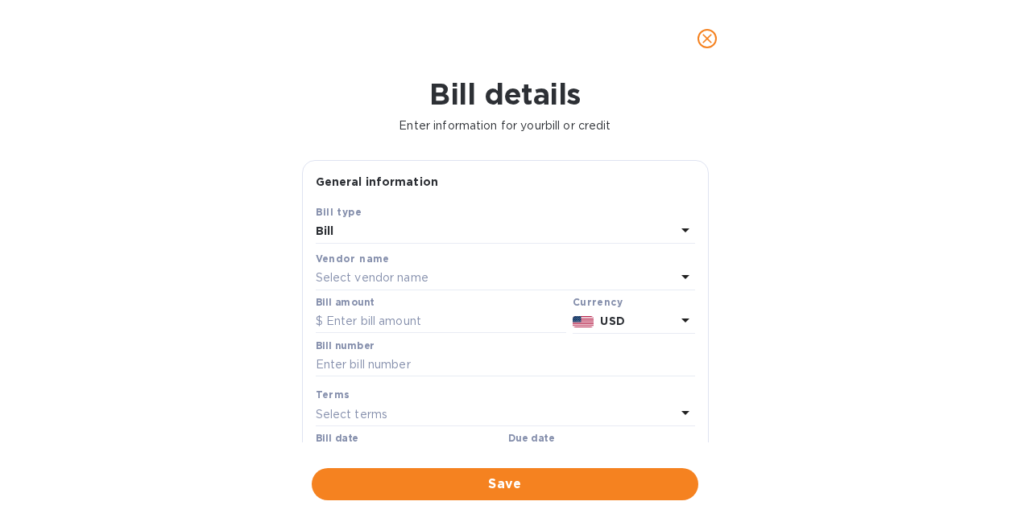
click at [440, 279] on div "Select vendor name" at bounding box center [496, 278] width 360 height 23
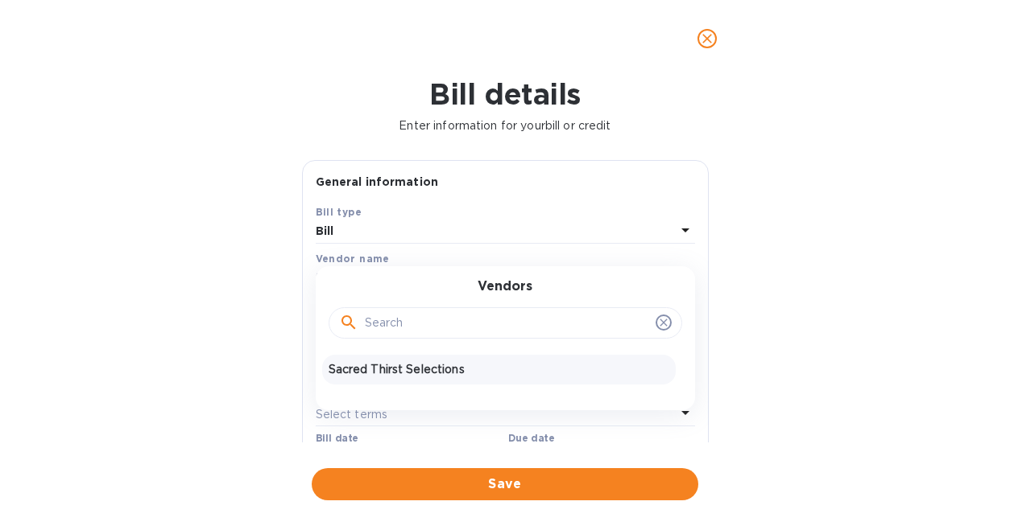
click at [441, 371] on p "Sacred Thirst Selections" at bounding box center [498, 369] width 341 height 17
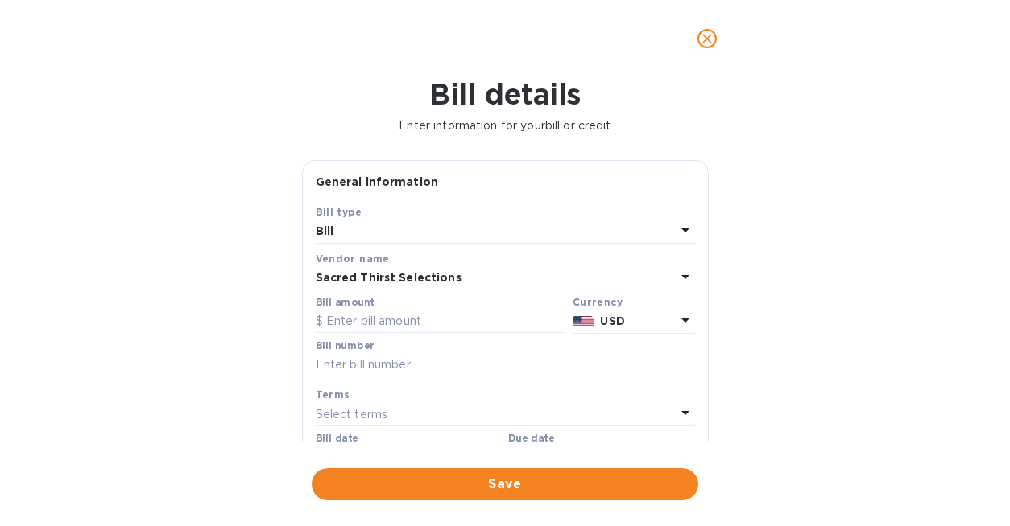
scroll to position [73, 0]
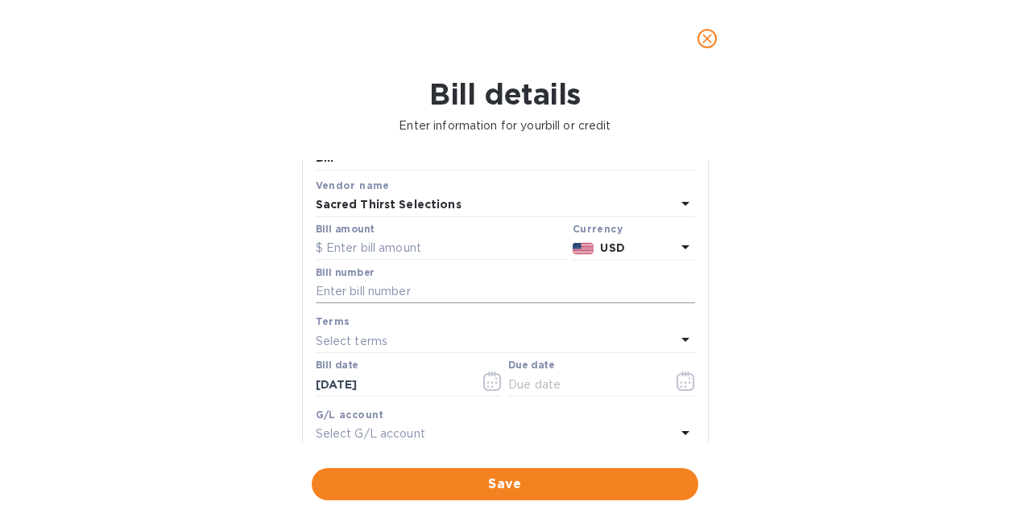
click at [383, 298] on input "text" at bounding box center [505, 292] width 379 height 24
paste input "53353"
type input "53353"
click at [372, 245] on input "text" at bounding box center [441, 249] width 250 height 24
type input "644.80"
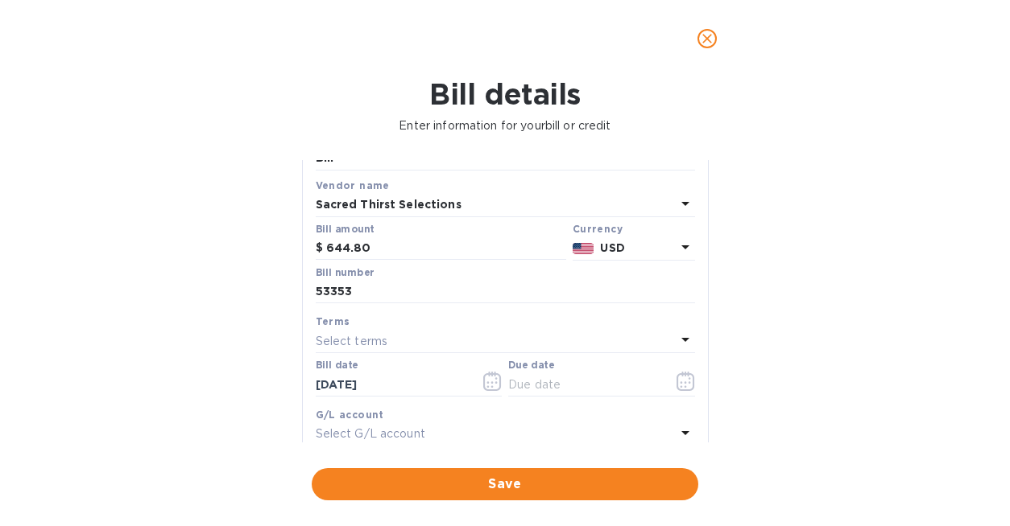
click at [411, 349] on div "Select terms" at bounding box center [496, 341] width 360 height 23
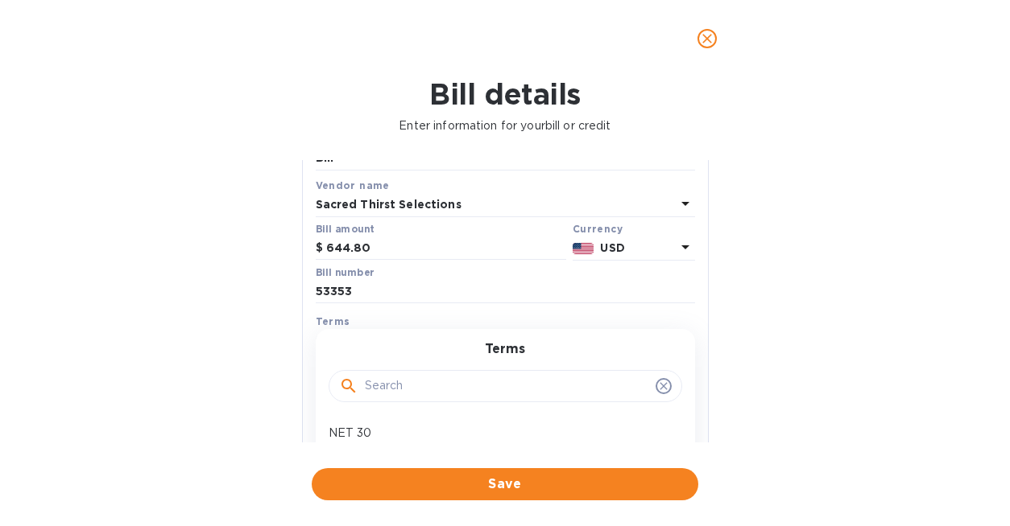
click at [389, 427] on p "NET 30" at bounding box center [498, 433] width 341 height 17
type input "10/29/2025"
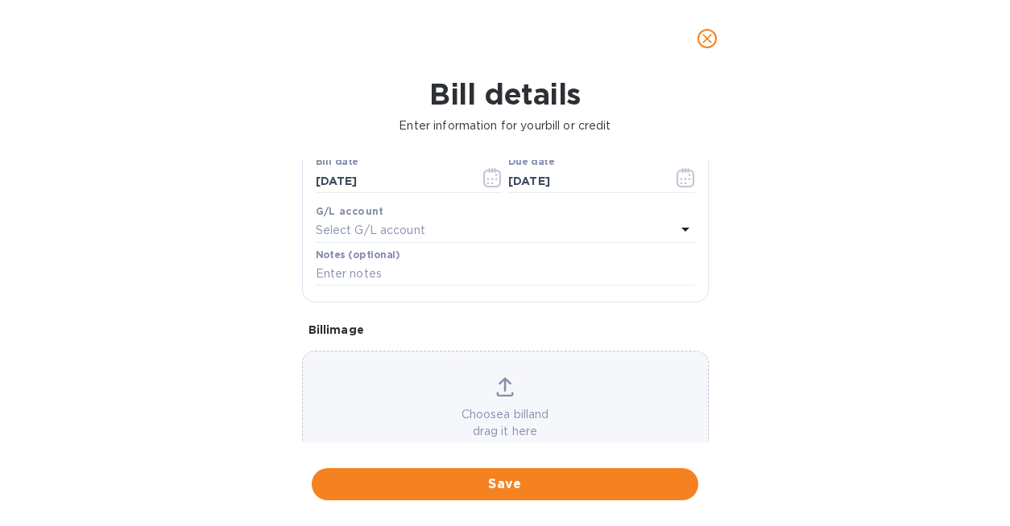
scroll to position [323, 0]
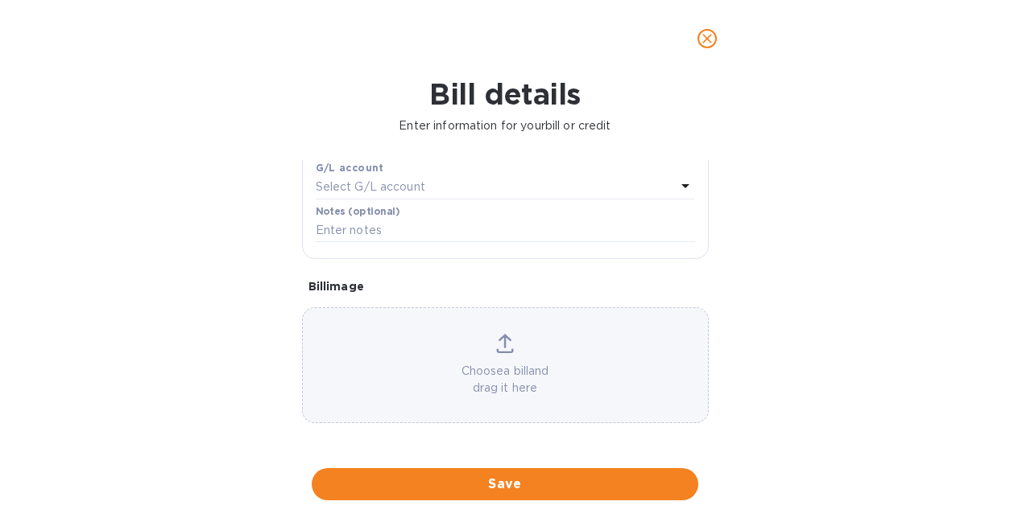
click at [517, 373] on p "Choose a bill and drag it here" at bounding box center [505, 380] width 405 height 34
click at [570, 494] on button "Save" at bounding box center [505, 485] width 386 height 32
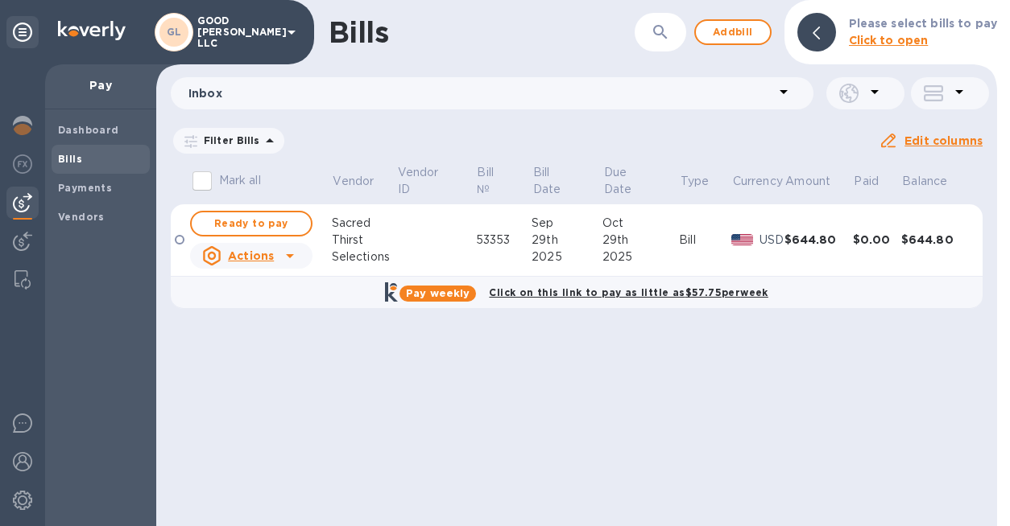
click at [651, 249] on div "2025" at bounding box center [640, 257] width 76 height 17
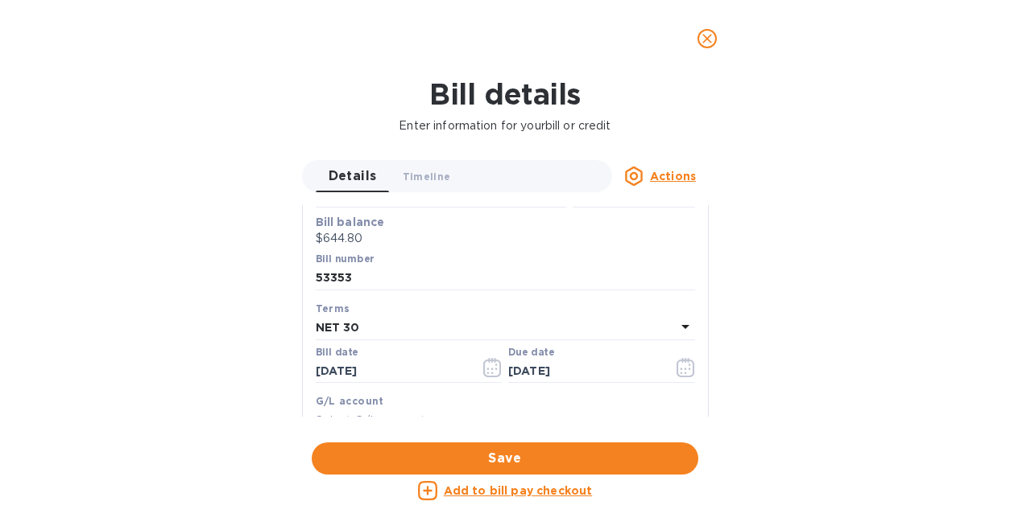
scroll to position [227, 0]
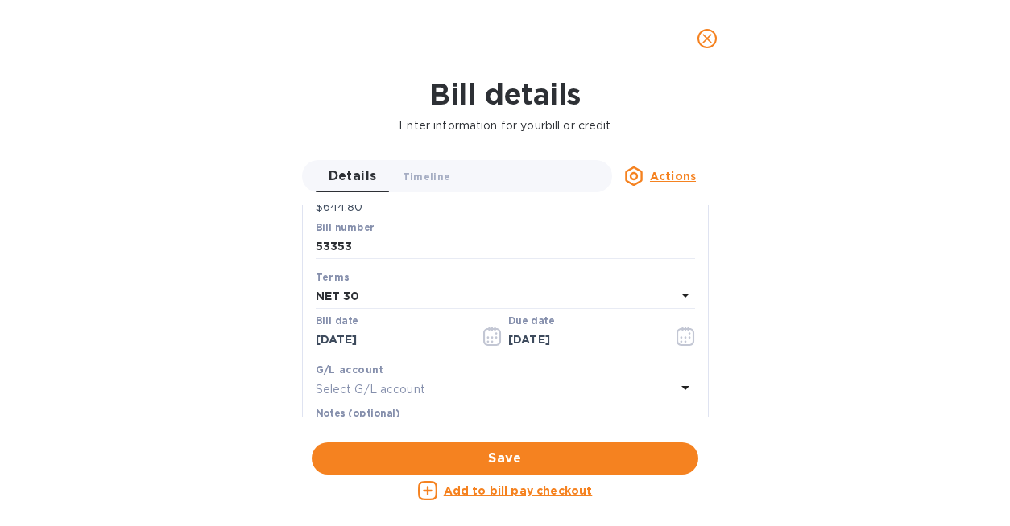
click at [493, 332] on icon "button" at bounding box center [492, 336] width 19 height 19
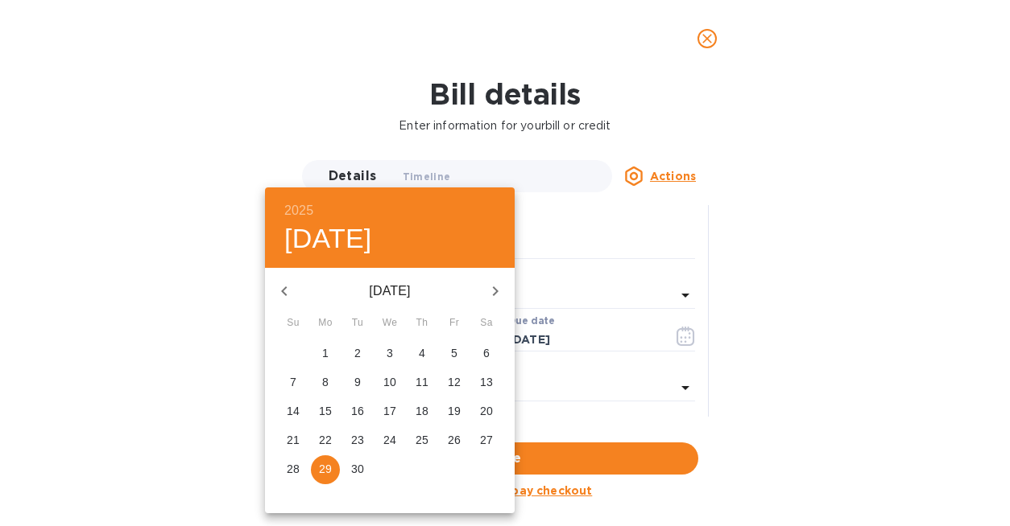
click at [283, 291] on icon "button" at bounding box center [284, 292] width 6 height 10
click at [392, 438] on p "20" at bounding box center [389, 440] width 13 height 16
type input "08/20/2025"
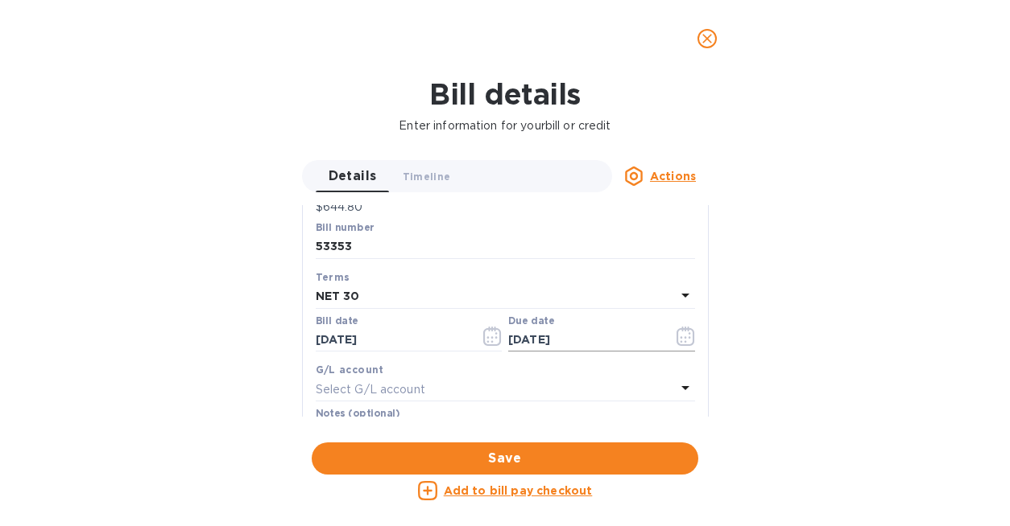
click at [676, 338] on icon "button" at bounding box center [685, 336] width 19 height 19
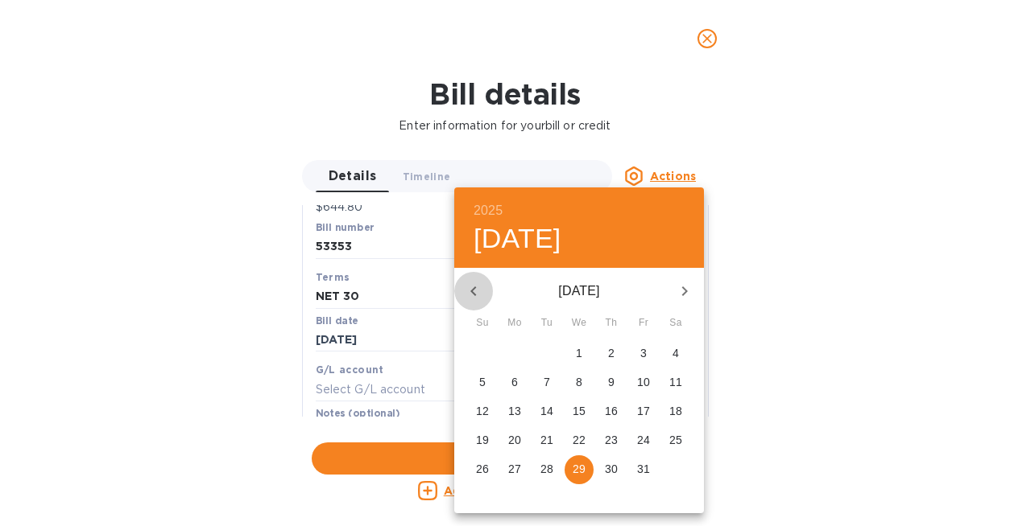
click at [474, 291] on icon "button" at bounding box center [473, 291] width 19 height 19
click at [669, 407] on p "20" at bounding box center [675, 411] width 13 height 16
type input "09/20/2025"
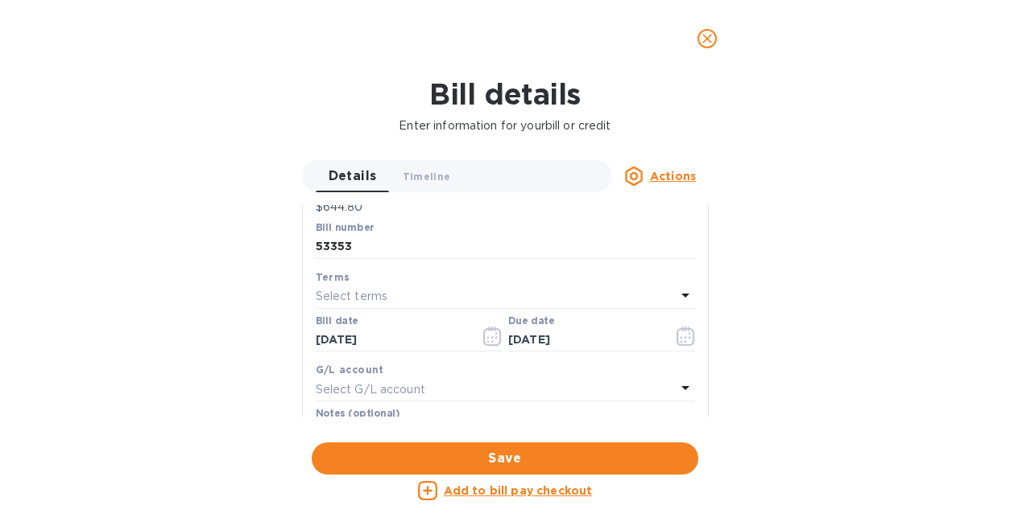
scroll to position [314, 0]
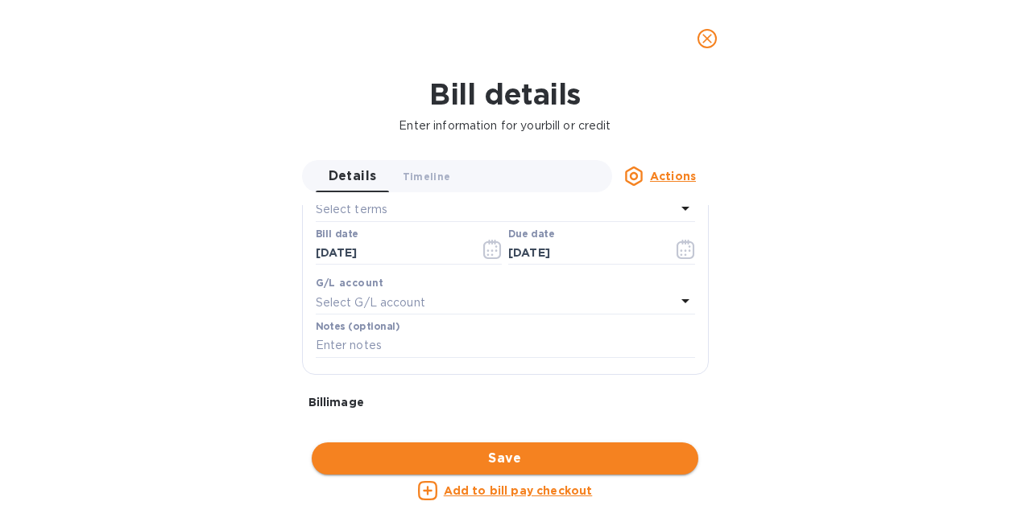
click at [484, 462] on span "Save" at bounding box center [504, 458] width 361 height 19
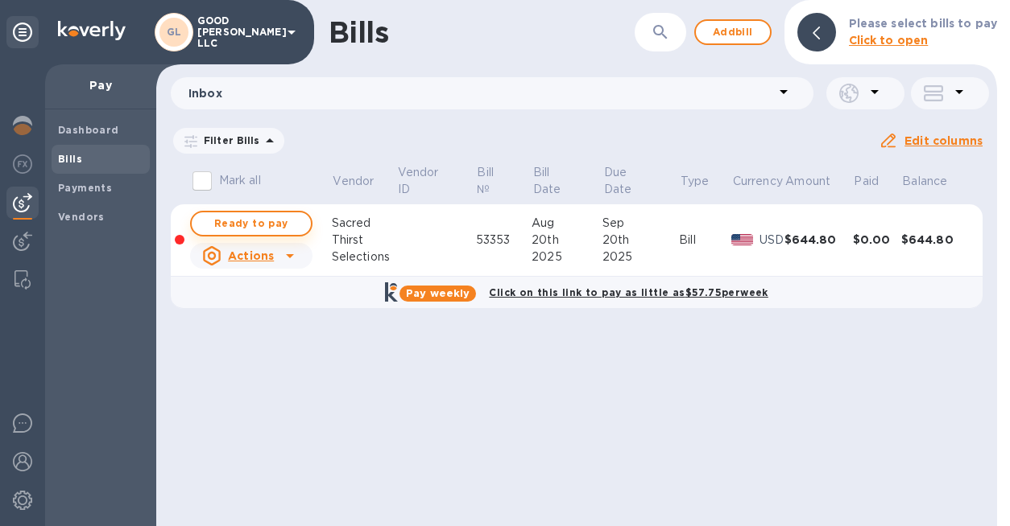
click at [260, 224] on span "Ready to pay" at bounding box center [250, 223] width 93 height 19
checkbox input "true"
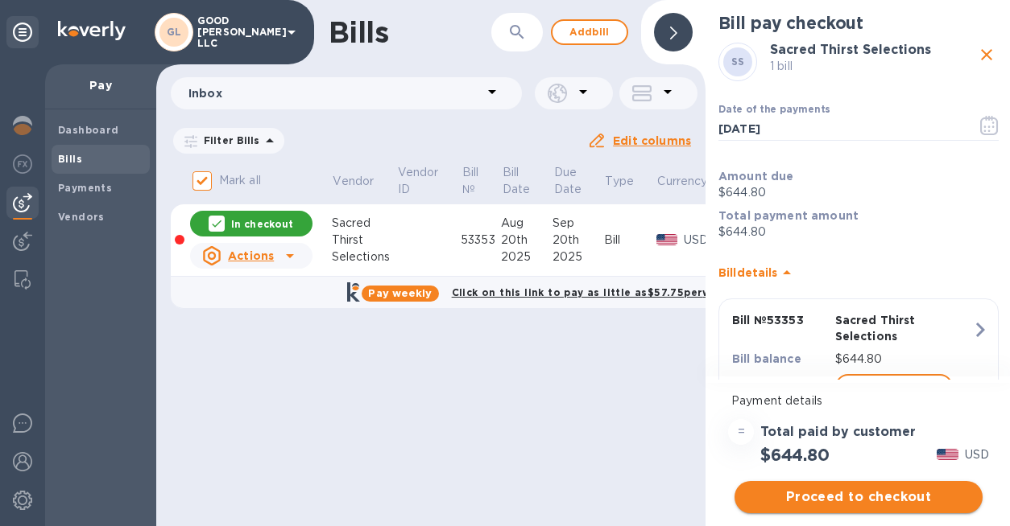
click at [853, 493] on span "Proceed to checkout" at bounding box center [858, 497] width 222 height 19
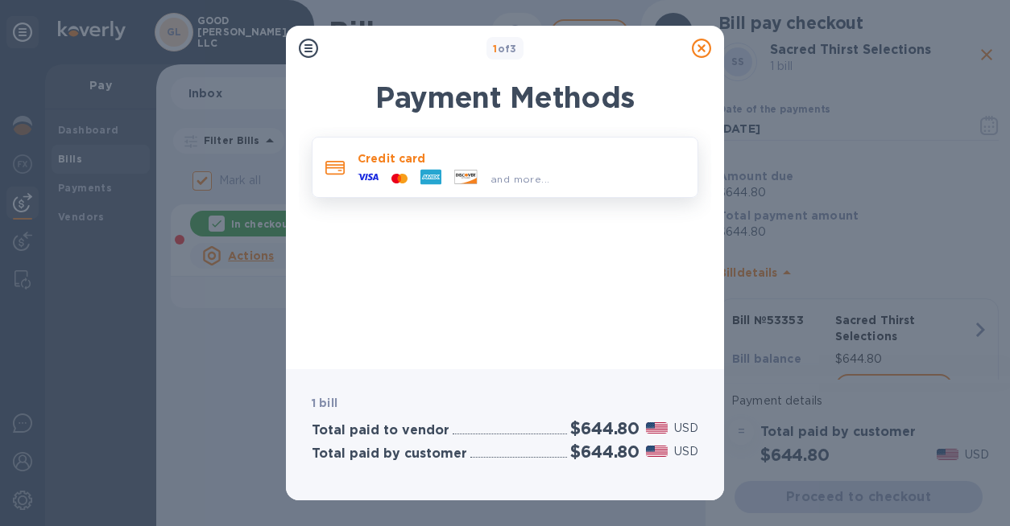
click at [533, 155] on p "Credit card" at bounding box center [520, 159] width 327 height 16
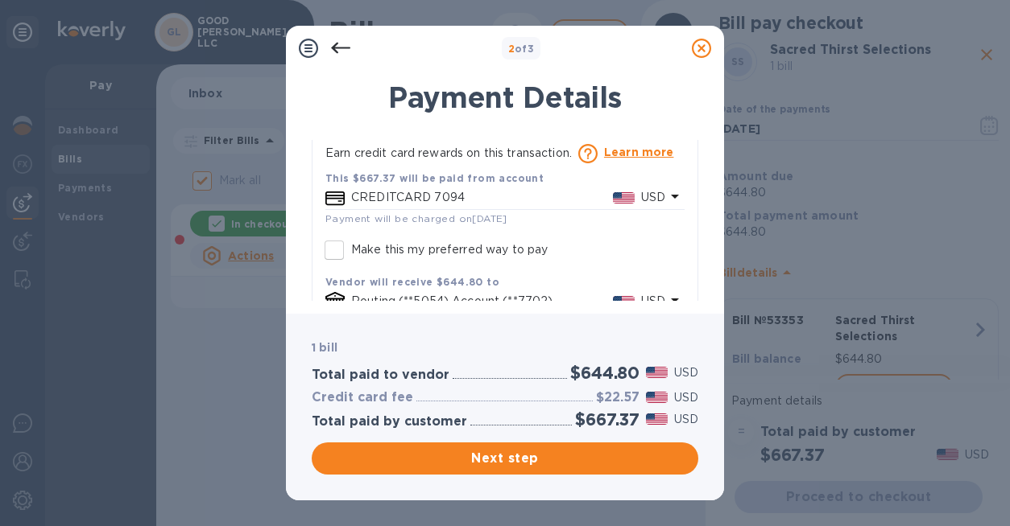
scroll to position [164, 0]
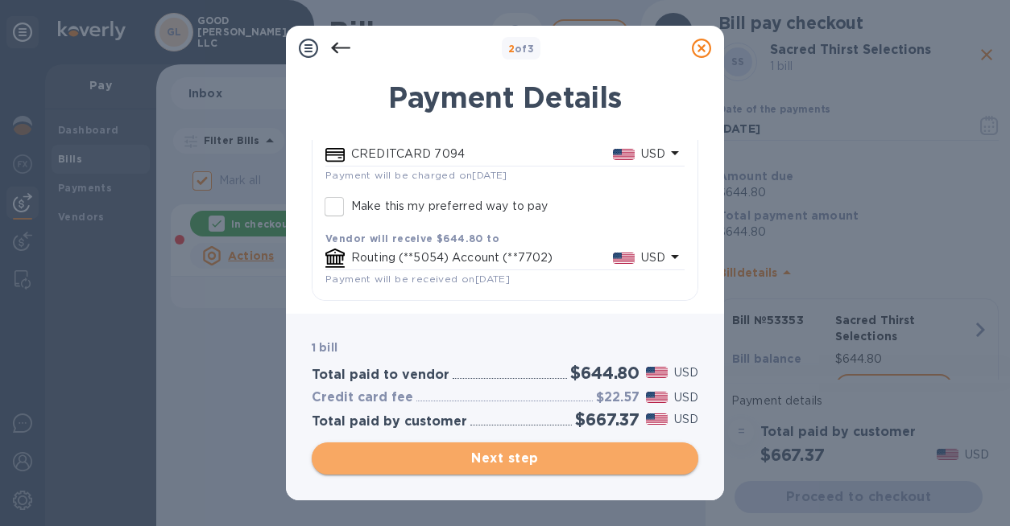
click at [522, 470] on button "Next step" at bounding box center [505, 459] width 386 height 32
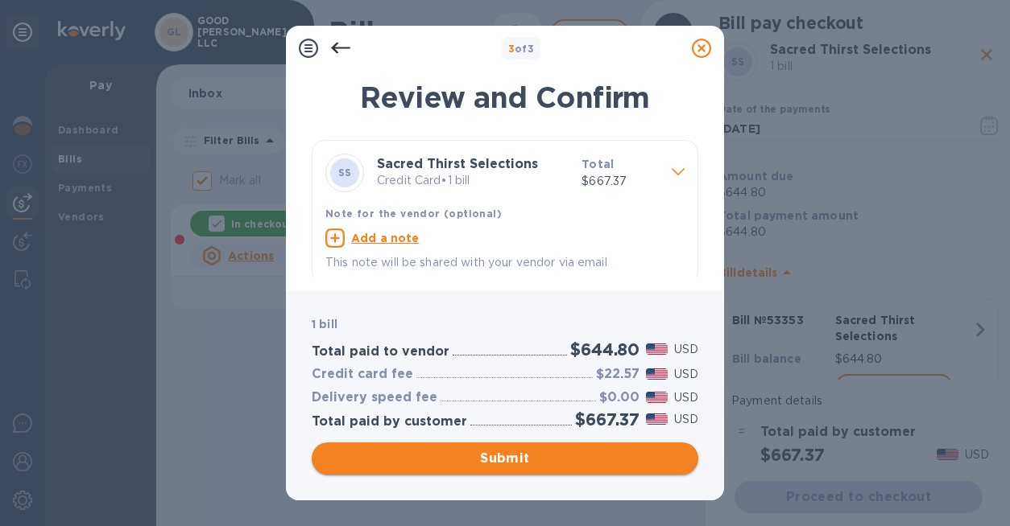
click at [523, 464] on span "Submit" at bounding box center [504, 458] width 361 height 19
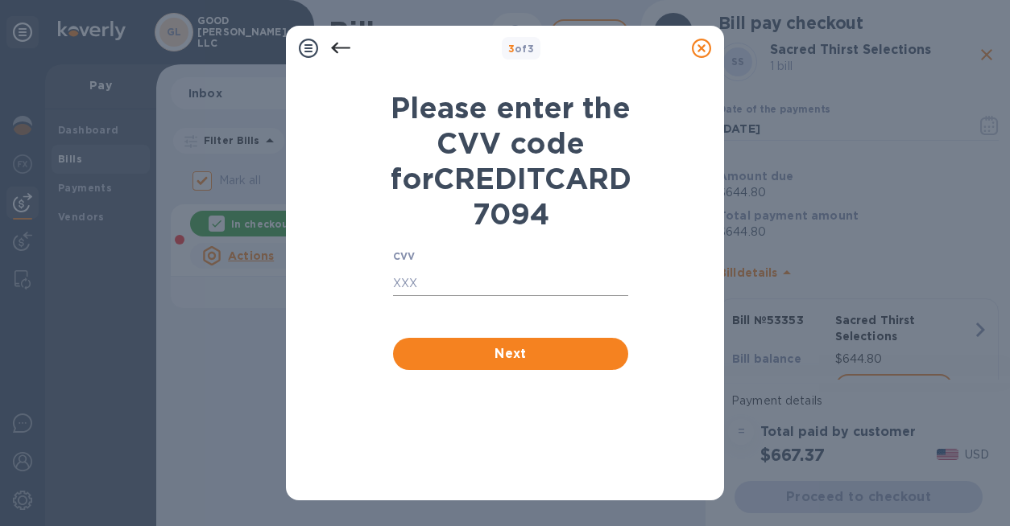
click at [451, 296] on input "text" at bounding box center [510, 284] width 235 height 24
type input "376"
click at [525, 377] on div "Next" at bounding box center [510, 354] width 248 height 45
click at [525, 364] on span "Next" at bounding box center [510, 354] width 209 height 19
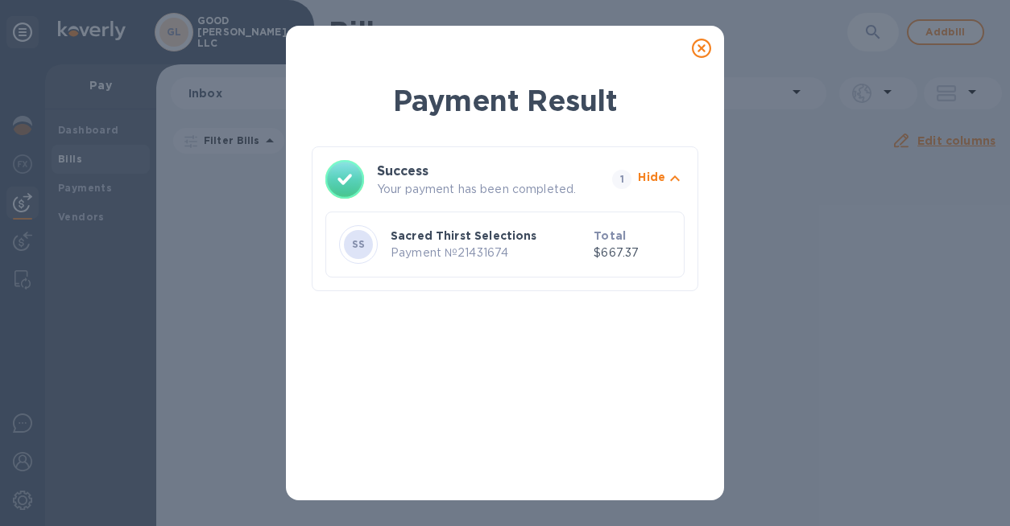
click at [702, 52] on icon at bounding box center [701, 48] width 19 height 19
